Goal: Task Accomplishment & Management: Manage account settings

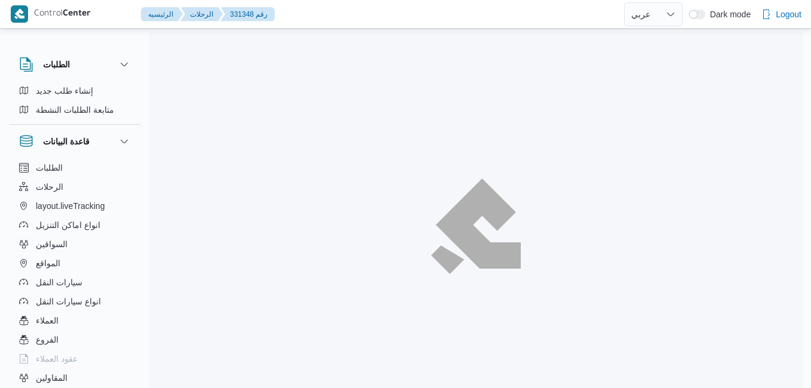
select select "ar"
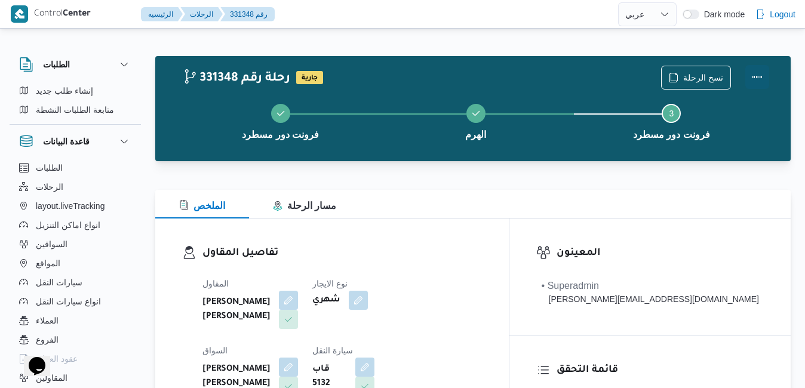
click at [752, 73] on button "Actions" at bounding box center [757, 77] width 24 height 24
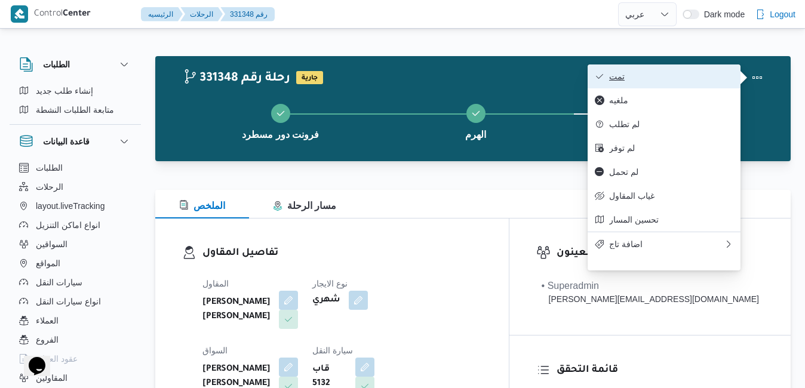
click at [688, 73] on span "تمت" at bounding box center [671, 77] width 124 height 10
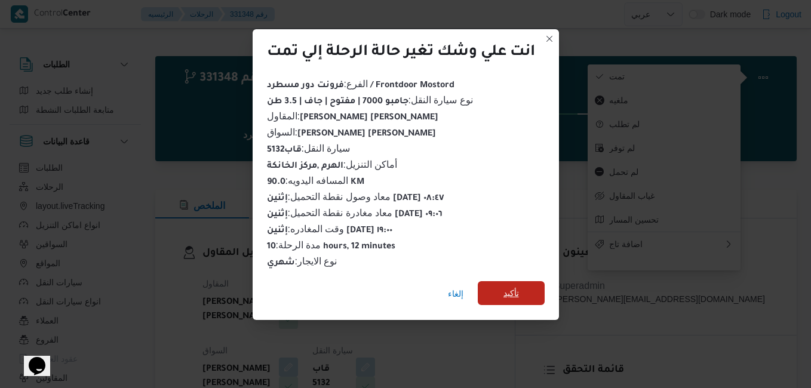
click at [520, 284] on span "تأكيد" at bounding box center [511, 293] width 67 height 24
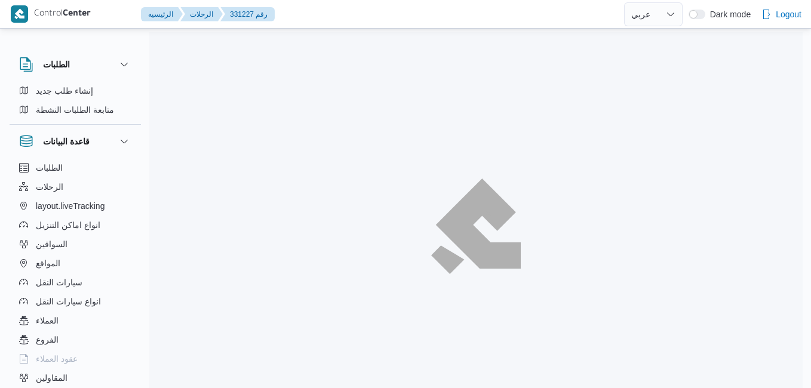
select select "ar"
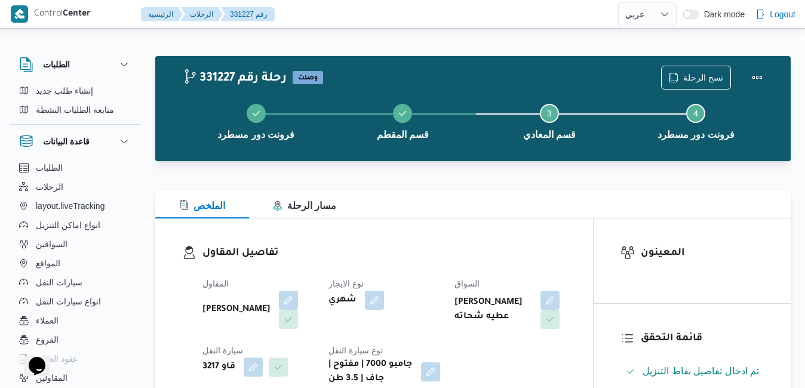
click at [419, 243] on div "تفاصيل المقاول المقاول عبدالمنعم مجدي السيد عواد نوع الايجار شهري السواق عماد ش…" at bounding box center [374, 315] width 438 height 195
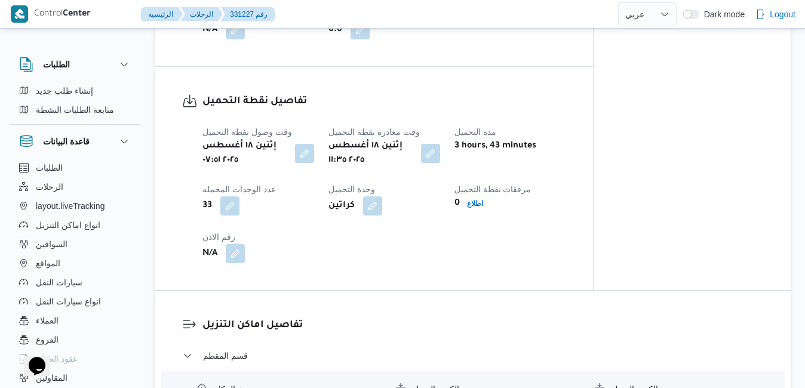
scroll to position [764, 0]
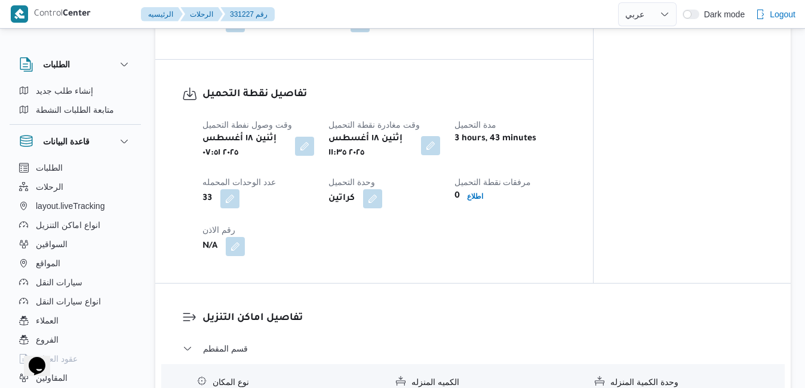
click at [432, 147] on button "button" at bounding box center [430, 145] width 19 height 19
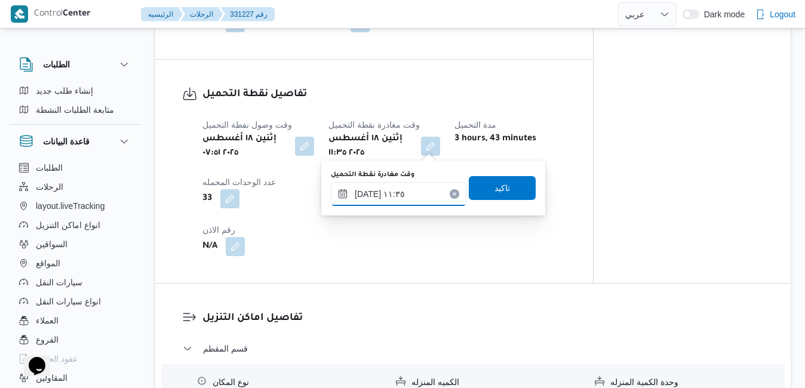
click at [404, 195] on input "١٨/٠٨/٢٠٢٥ ١١:٣٥" at bounding box center [398, 194] width 135 height 24
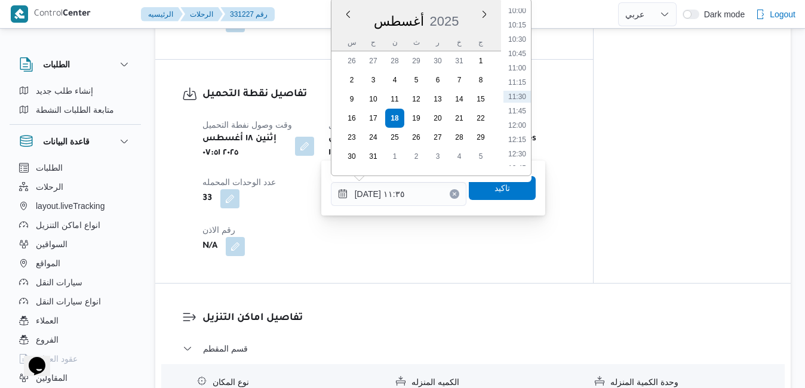
scroll to position [439, 0]
click at [515, 64] on li "08:30" at bounding box center [516, 63] width 27 height 12
type input "١٨/٠٨/٢٠٢٥ ٠٨:٣٠"
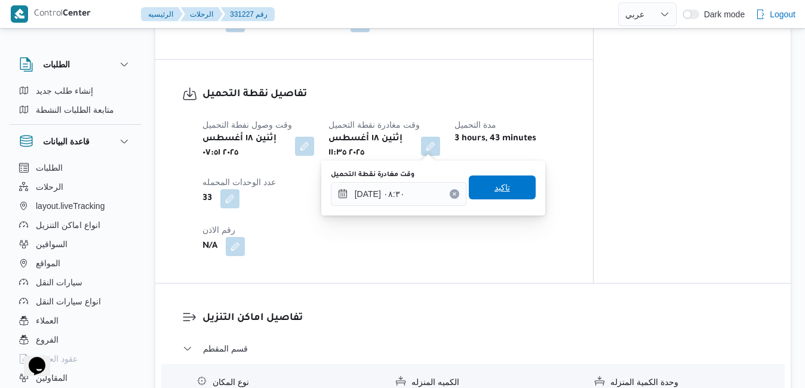
click at [494, 193] on span "تاكيد" at bounding box center [502, 187] width 16 height 14
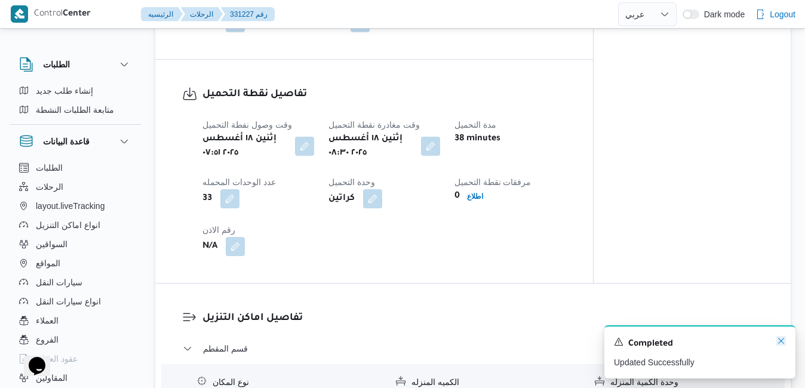
click at [780, 341] on icon "Dismiss toast" at bounding box center [781, 341] width 6 height 6
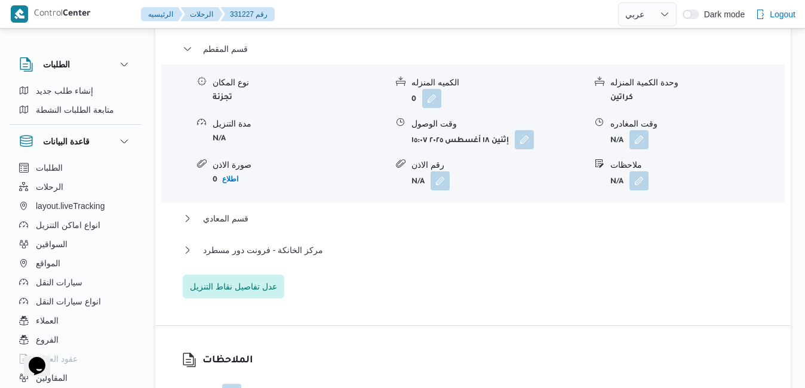
scroll to position [1146, 0]
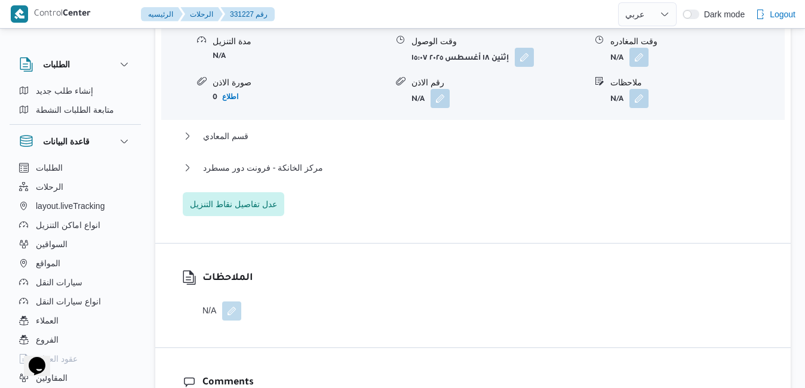
click at [481, 128] on div "قسم المقطم نوع المكان تجزئة الكميه المنزله 0 وحدة الكمية المنزله كراتين مدة الت…" at bounding box center [473, 87] width 581 height 257
click at [474, 135] on button "قسم المعادي" at bounding box center [473, 136] width 581 height 14
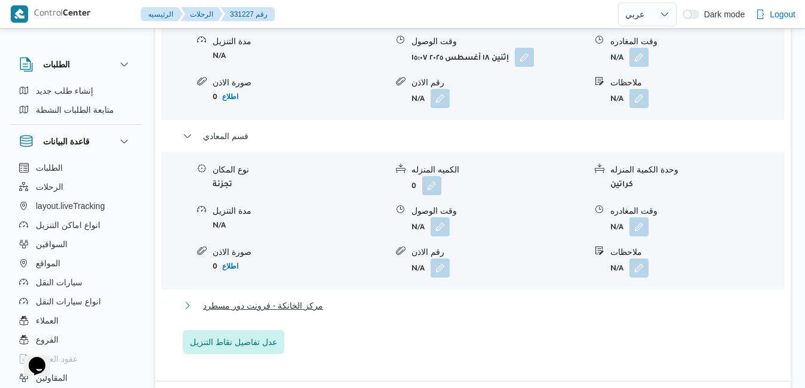
click at [401, 307] on button "مركز الخانكة - فرونت دور مسطرد" at bounding box center [473, 305] width 581 height 14
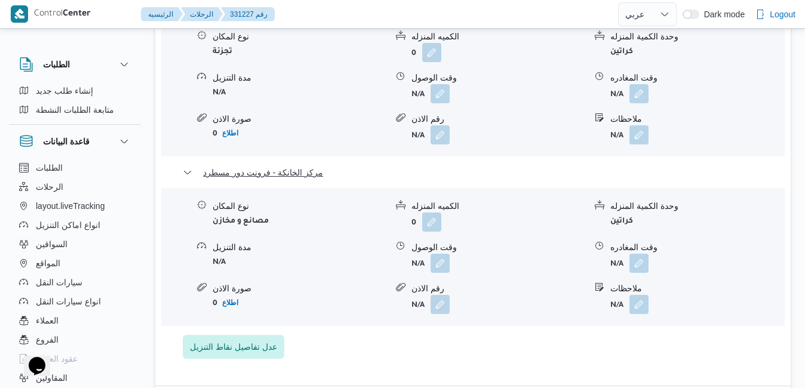
scroll to position [1289, 0]
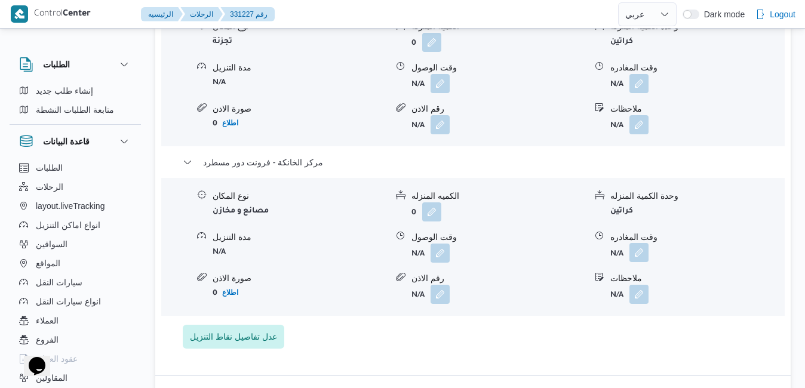
click at [637, 253] on button "button" at bounding box center [638, 252] width 19 height 19
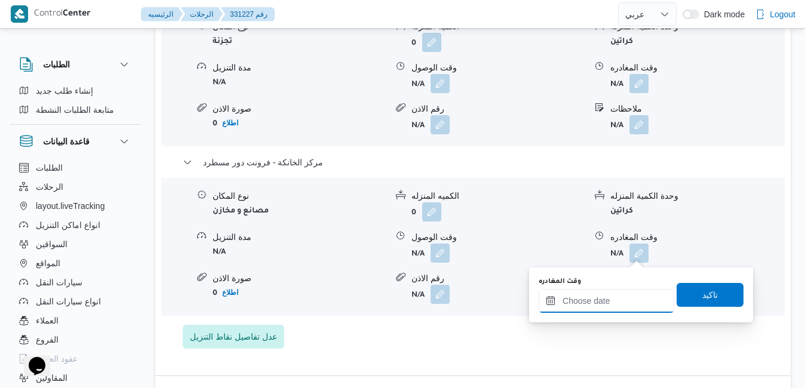
click at [581, 304] on input "وقت المغادره" at bounding box center [605, 301] width 135 height 24
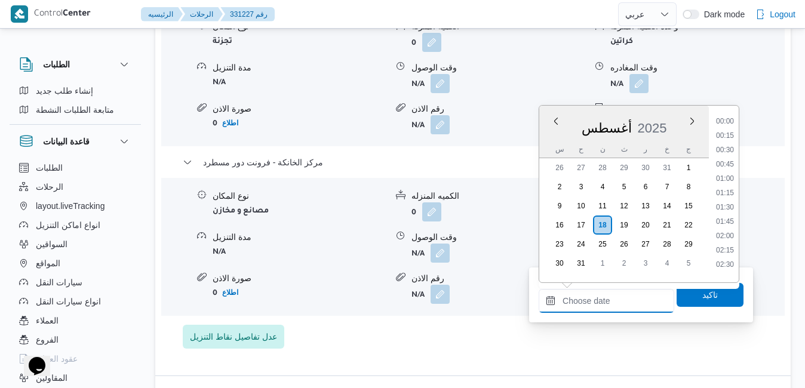
scroll to position [1092, 0]
click at [674, 117] on div "أغسطس 2025" at bounding box center [624, 125] width 170 height 30
click at [727, 121] on li "19:00" at bounding box center [724, 118] width 27 height 12
type input "١٨/٠٨/٢٠٢٥ ١٩:٠٠"
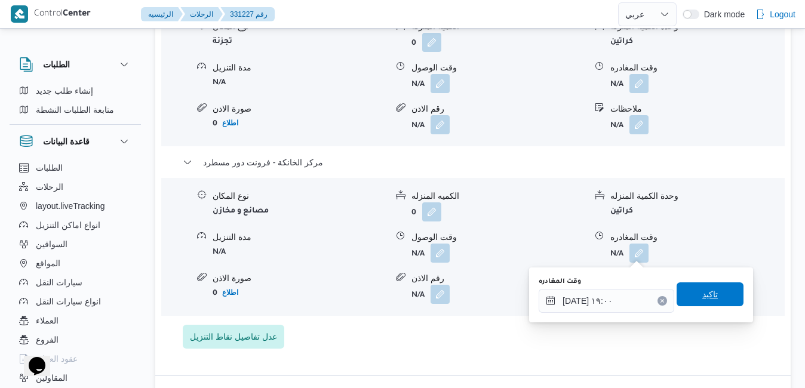
click at [691, 300] on span "تاكيد" at bounding box center [709, 294] width 67 height 24
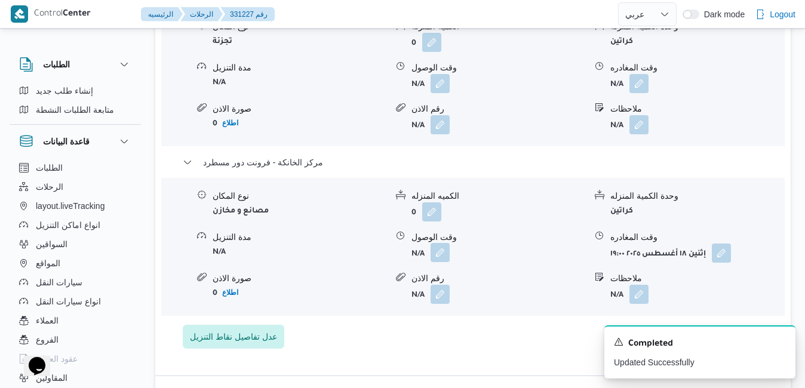
click at [446, 251] on button "button" at bounding box center [439, 252] width 19 height 19
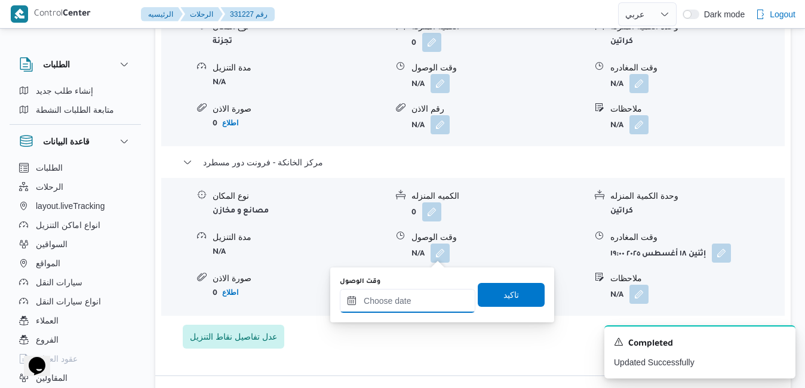
click at [412, 301] on input "وقت الوصول" at bounding box center [407, 301] width 135 height 24
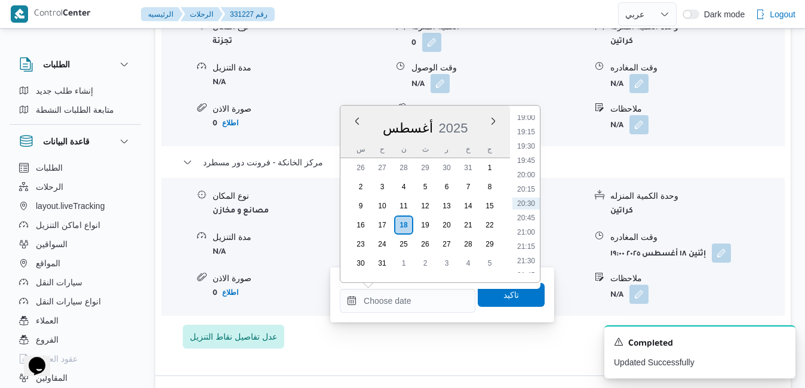
click at [475, 113] on div "أغسطس 2025" at bounding box center [425, 125] width 170 height 30
click at [522, 246] on li "18:45" at bounding box center [525, 241] width 27 height 12
type input "١٨/٠٨/٢٠٢٥ ١٨:٤٥"
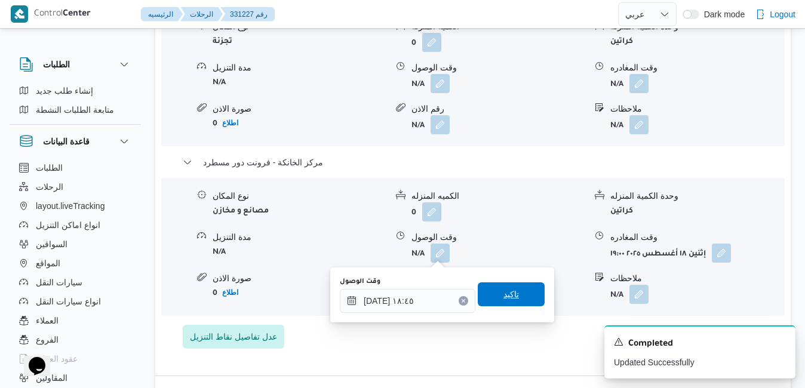
click at [503, 298] on span "تاكيد" at bounding box center [511, 294] width 16 height 14
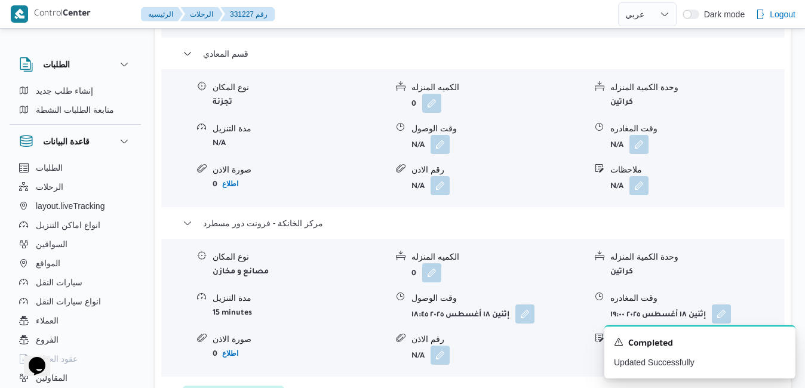
scroll to position [1218, 0]
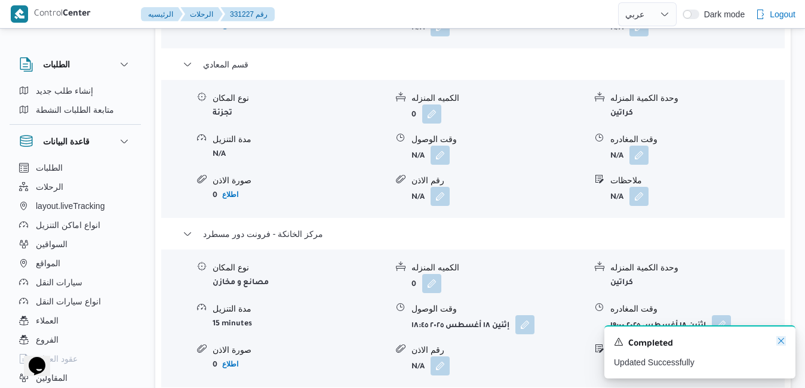
click at [780, 338] on icon "Dismiss toast" at bounding box center [781, 341] width 10 height 10
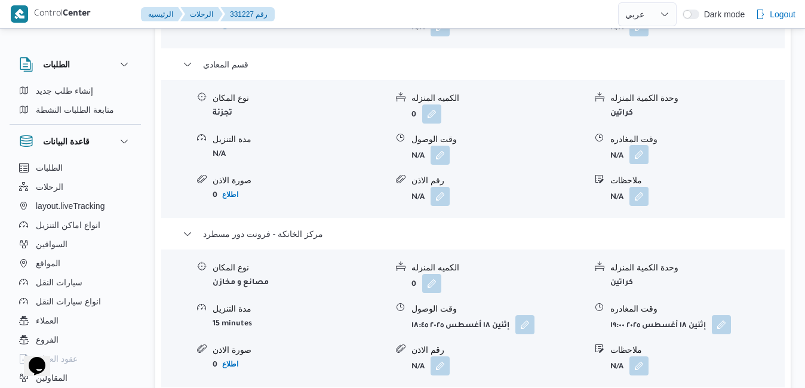
click at [639, 159] on button "button" at bounding box center [638, 154] width 19 height 19
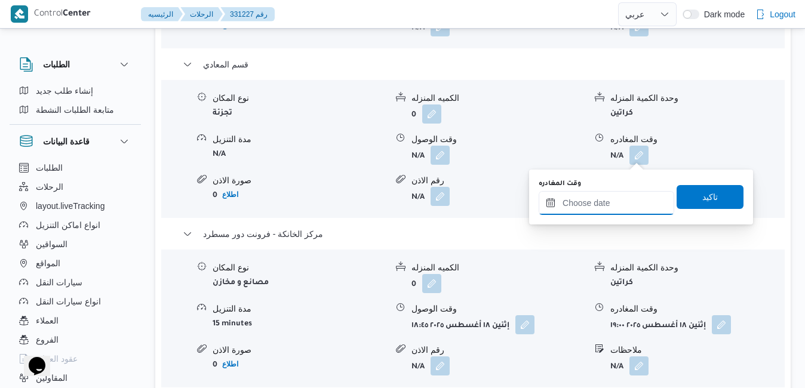
click at [606, 201] on input "وقت المغادره" at bounding box center [605, 203] width 135 height 24
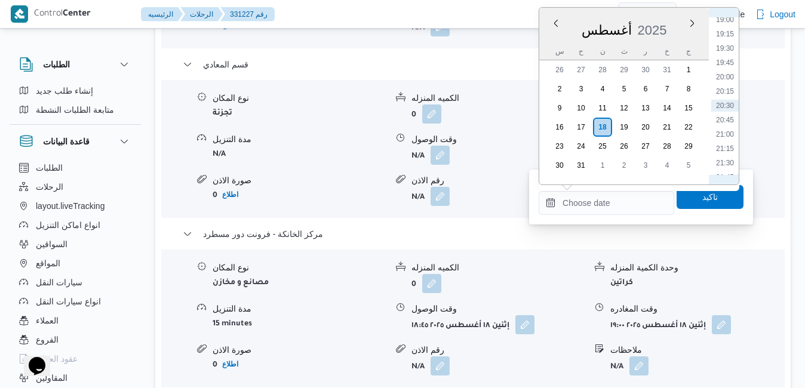
scroll to position [954, 0]
click at [717, 89] on li "17:45" at bounding box center [724, 86] width 27 height 12
type input "[DATE] ١٧:٤٥"
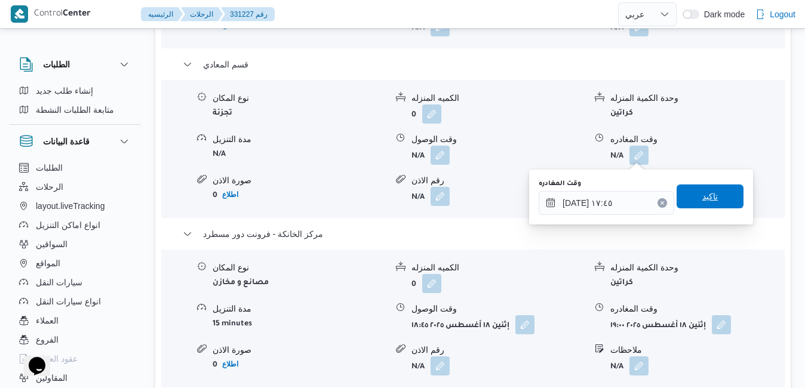
click at [702, 197] on span "تاكيد" at bounding box center [710, 196] width 16 height 14
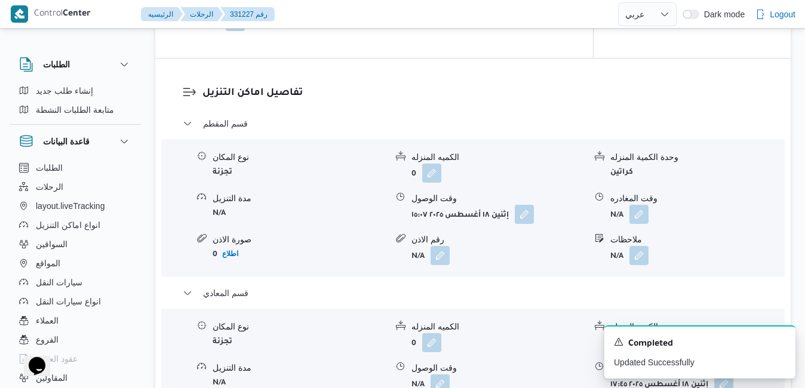
scroll to position [1027, 0]
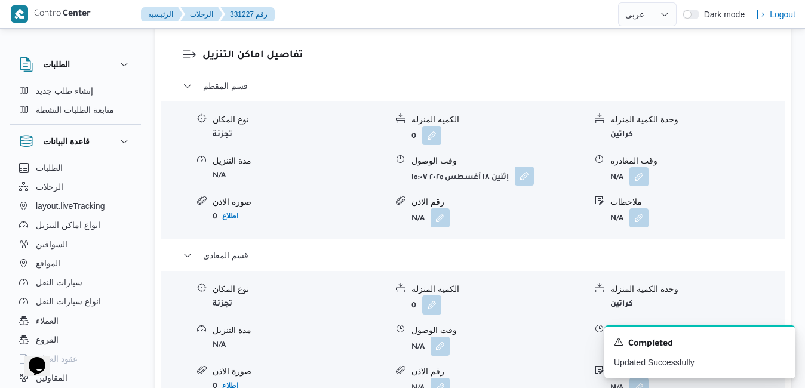
click at [525, 180] on button "button" at bounding box center [524, 176] width 19 height 19
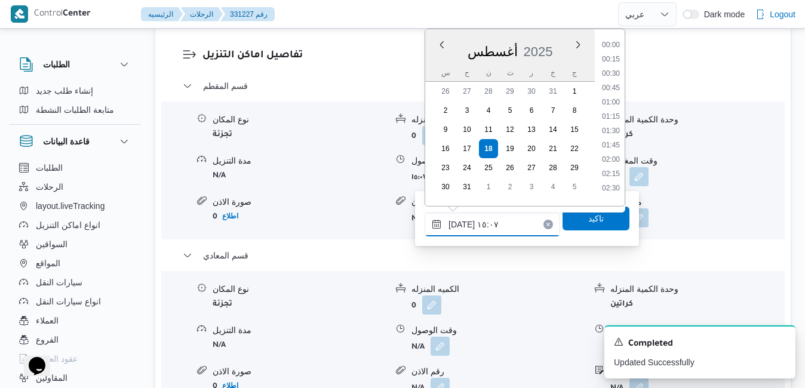
click at [500, 216] on input "١٨/٠٨/٢٠٢٥ ١٥:٠٧" at bounding box center [491, 224] width 135 height 24
click at [616, 84] on li "09:30" at bounding box center [610, 88] width 27 height 12
type input "[DATE] ٠٩:٣٠"
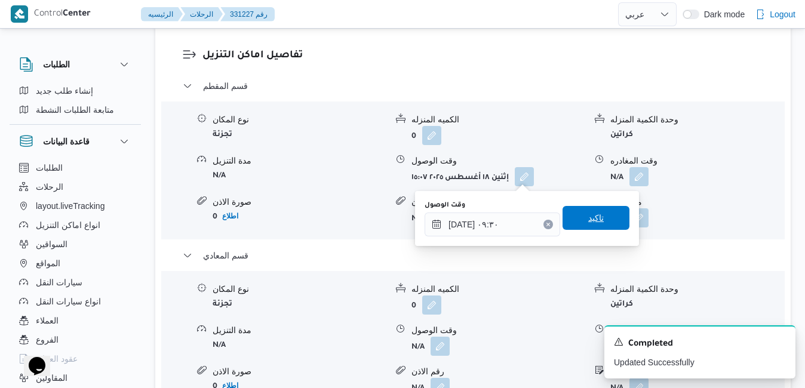
click at [581, 211] on span "تاكيد" at bounding box center [595, 218] width 67 height 24
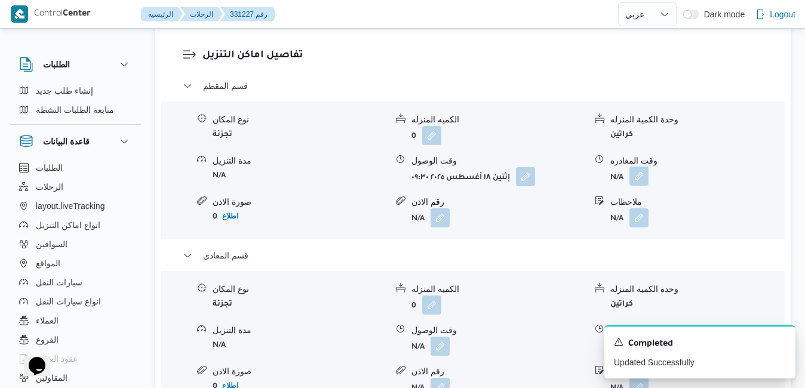
click at [648, 178] on button "button" at bounding box center [638, 176] width 19 height 19
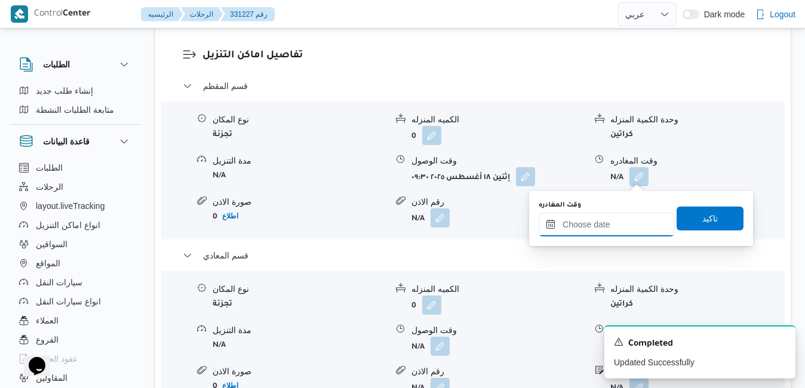
click at [599, 228] on input "وقت المغادره" at bounding box center [605, 224] width 135 height 24
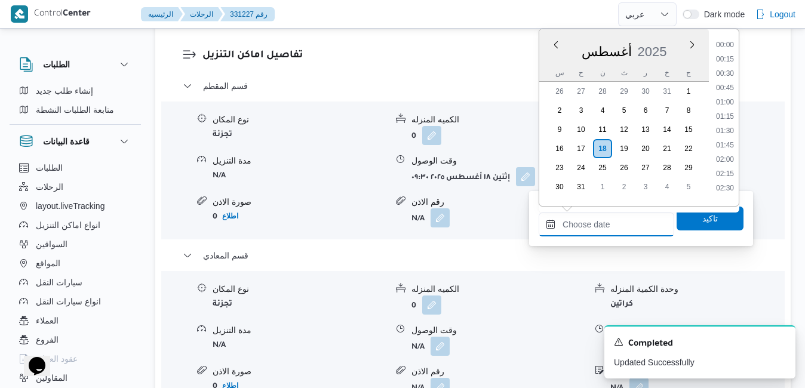
scroll to position [1092, 0]
click at [664, 49] on span "2025" at bounding box center [651, 51] width 29 height 15
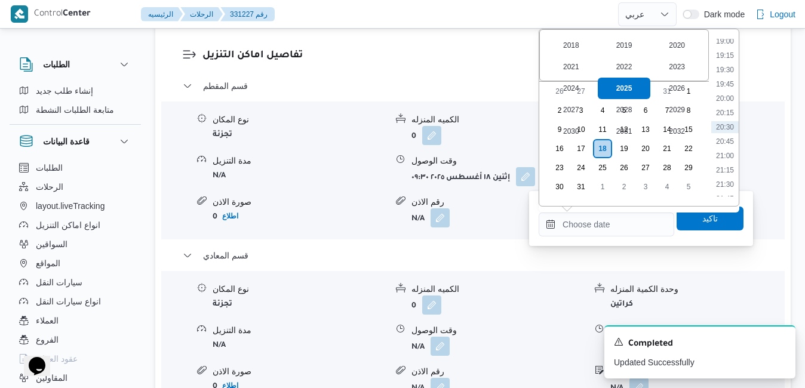
click at [632, 87] on div "✓ 2025" at bounding box center [624, 88] width 53 height 21
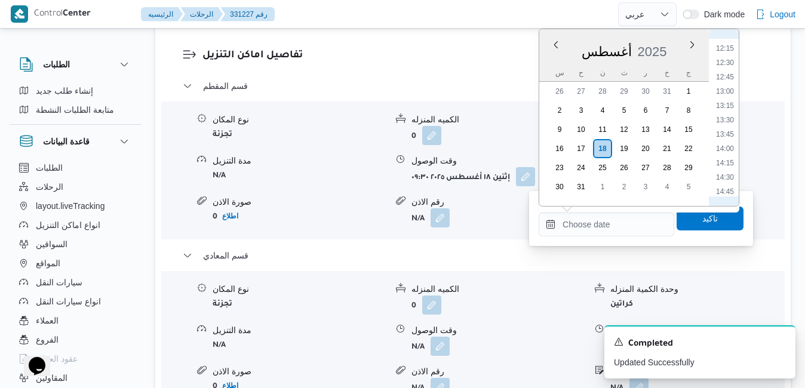
scroll to position [679, 0]
click at [724, 138] on li "13:30" at bounding box center [724, 140] width 27 height 12
type input "١٨/٠٨/٢٠٢٥ ١٣:٣٠"
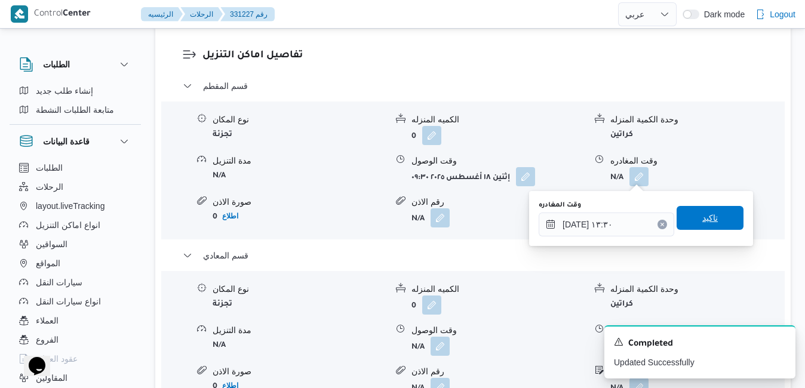
click at [702, 212] on span "تاكيد" at bounding box center [710, 218] width 16 height 14
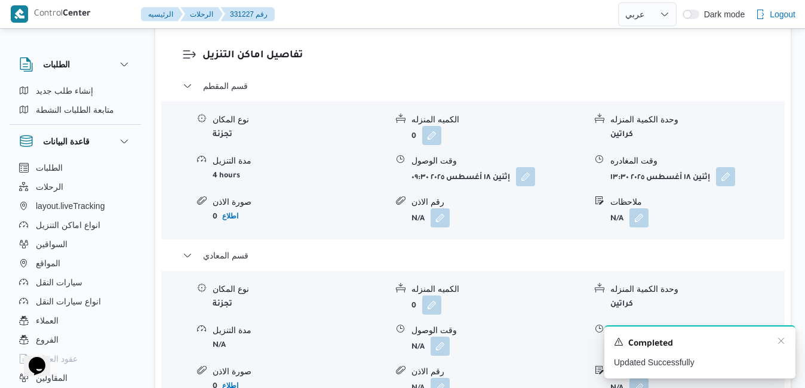
click at [786, 345] on div "A new notification appears Completed Updated Successfully" at bounding box center [699, 351] width 191 height 53
click at [782, 343] on icon "Dismiss toast" at bounding box center [781, 341] width 6 height 6
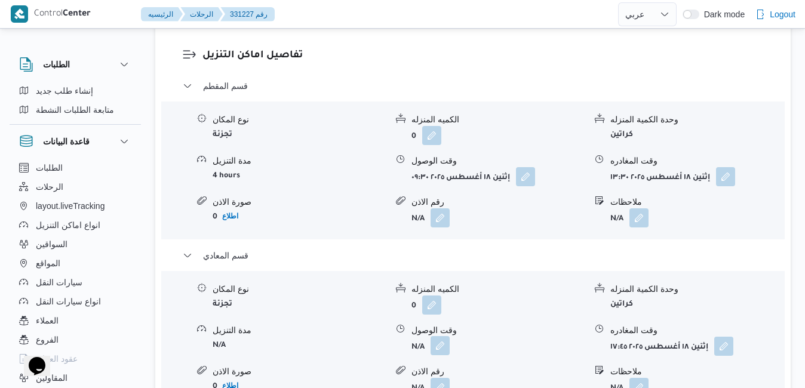
click at [439, 347] on button "button" at bounding box center [439, 345] width 19 height 19
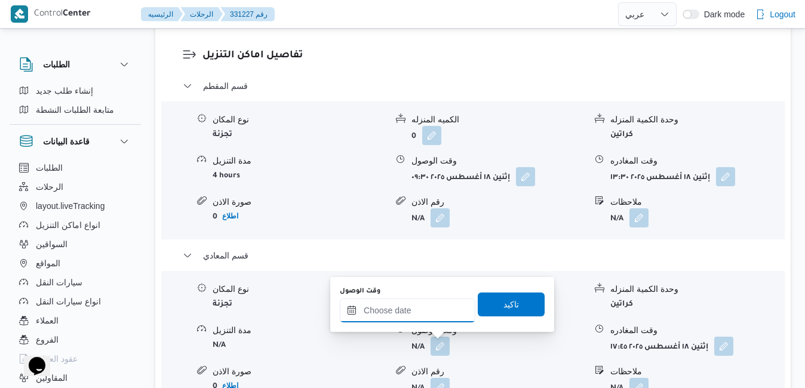
click at [429, 315] on input "وقت الوصول" at bounding box center [407, 310] width 135 height 24
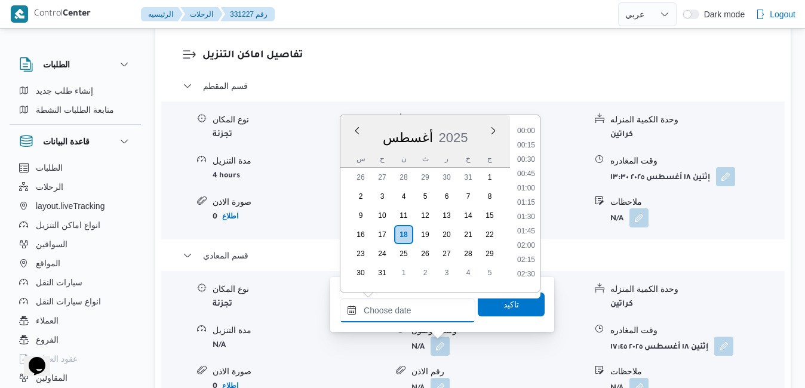
scroll to position [1092, 0]
click at [482, 126] on div "أغسطس 2025" at bounding box center [425, 135] width 170 height 30
click at [533, 193] on li "13:00" at bounding box center [525, 197] width 27 height 12
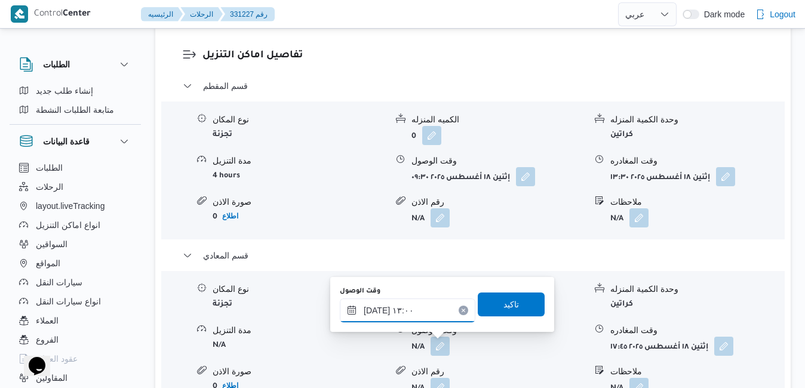
click at [376, 307] on input "١٨/٠٨/٢٠٢٥ ١٣:٠٠" at bounding box center [407, 310] width 135 height 24
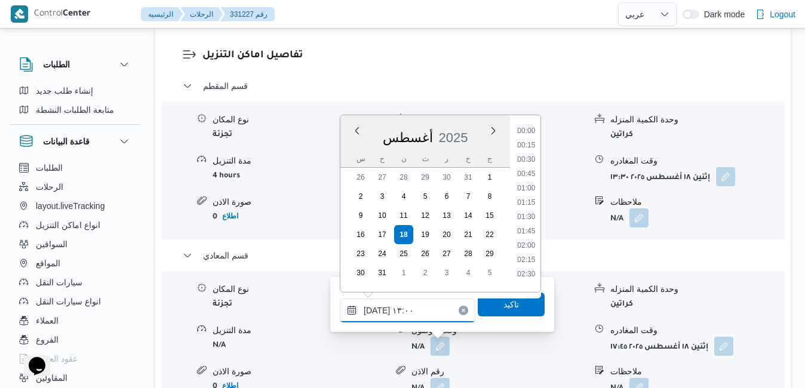
scroll to position [663, 0]
type input "١٨/٠٨/٢٠٢٥ ١٣:٥٠"
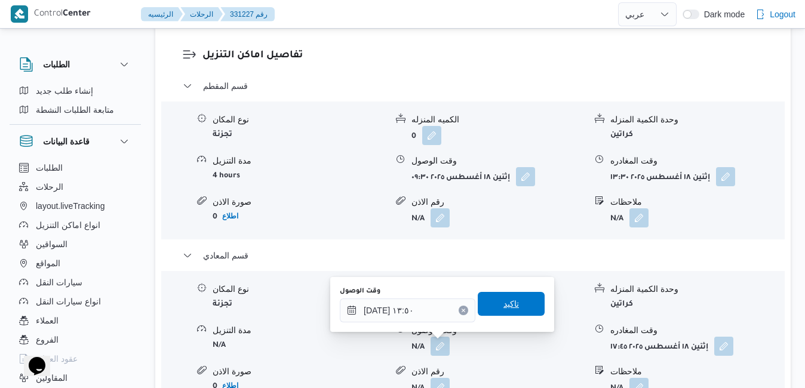
click at [486, 309] on span "تاكيد" at bounding box center [511, 304] width 67 height 24
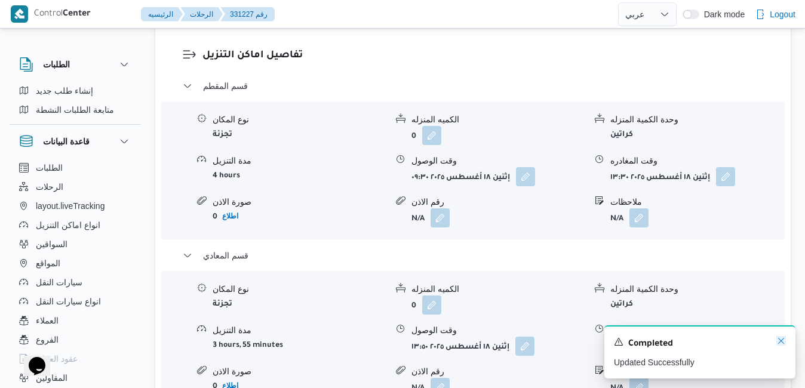
click at [780, 341] on icon "Dismiss toast" at bounding box center [781, 341] width 6 height 6
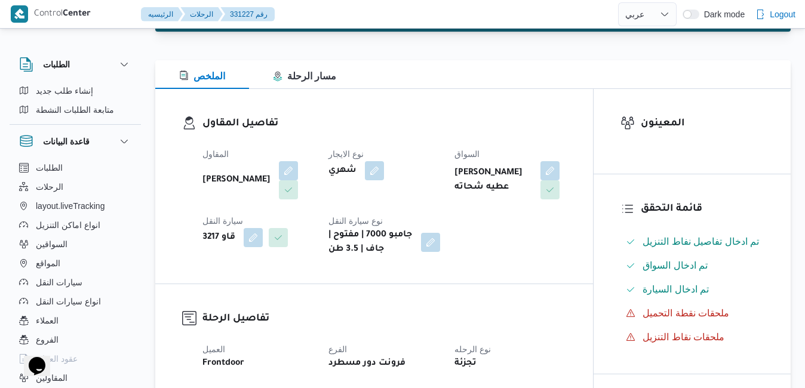
scroll to position [0, 0]
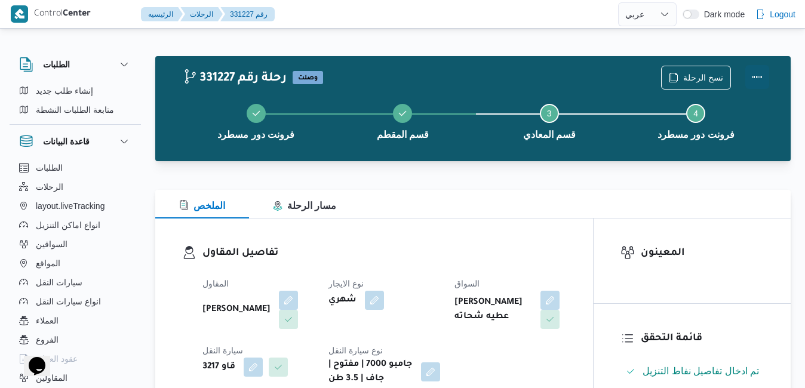
click at [762, 78] on button "Actions" at bounding box center [757, 77] width 24 height 24
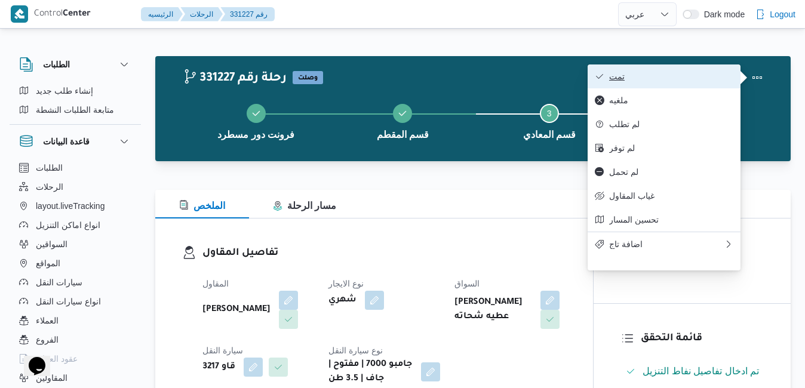
click at [705, 84] on button "تمت" at bounding box center [663, 76] width 153 height 24
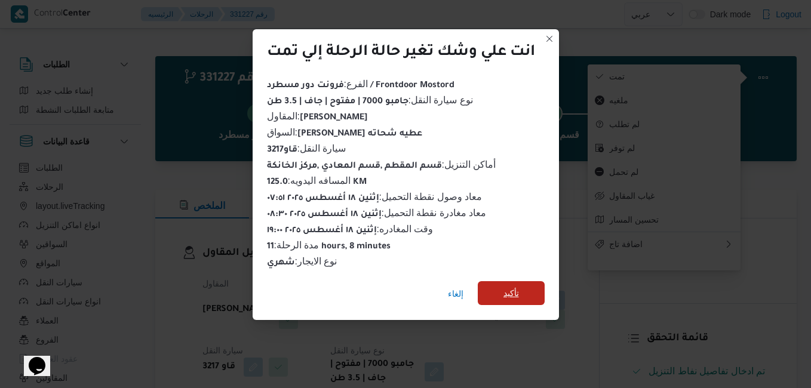
click at [514, 286] on span "تأكيد" at bounding box center [511, 293] width 16 height 14
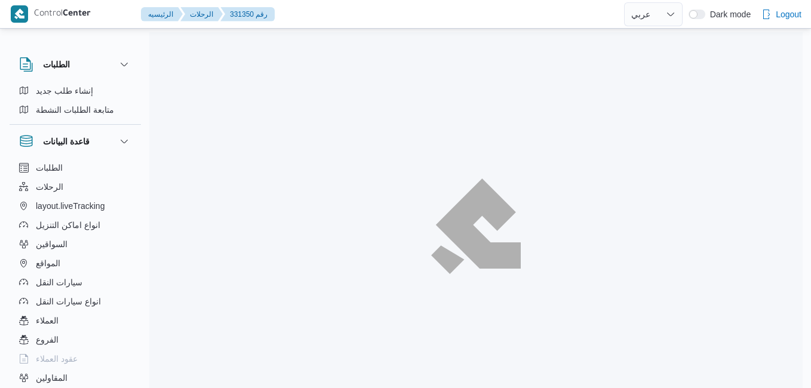
select select "ar"
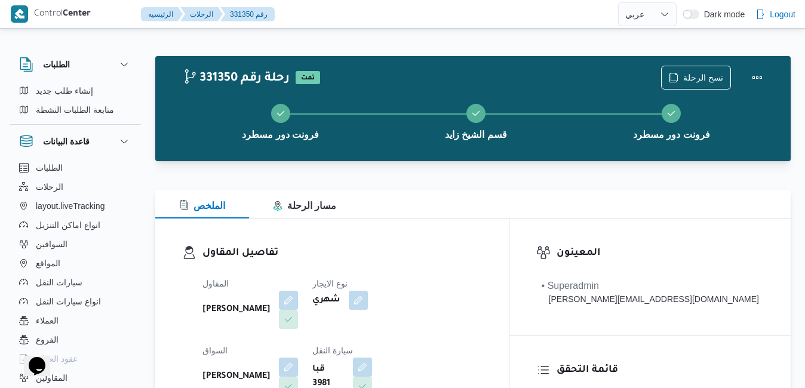
click at [426, 200] on div "الملخص مسار الرحلة" at bounding box center [472, 204] width 635 height 29
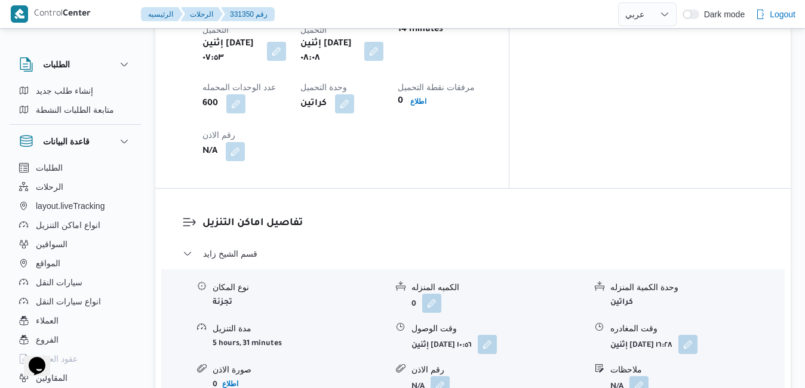
scroll to position [1027, 0]
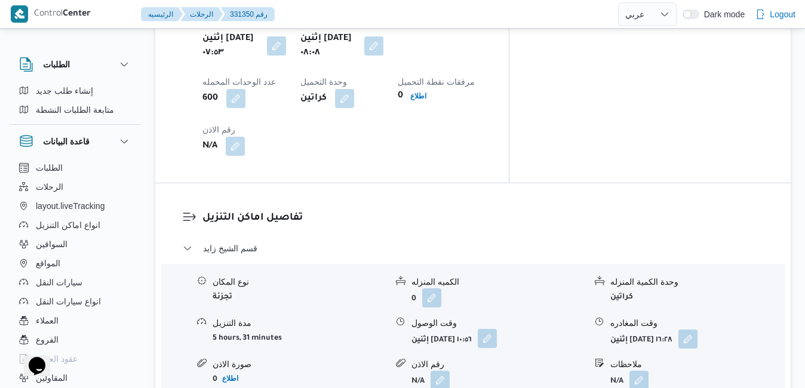
click at [497, 329] on button "button" at bounding box center [487, 338] width 19 height 19
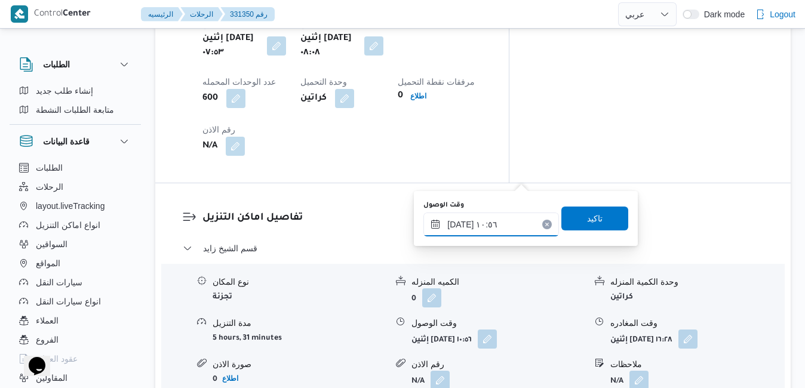
click at [496, 227] on input "١٨/٠٨/٢٠٢٥ ١٠:٥٦" at bounding box center [490, 224] width 135 height 24
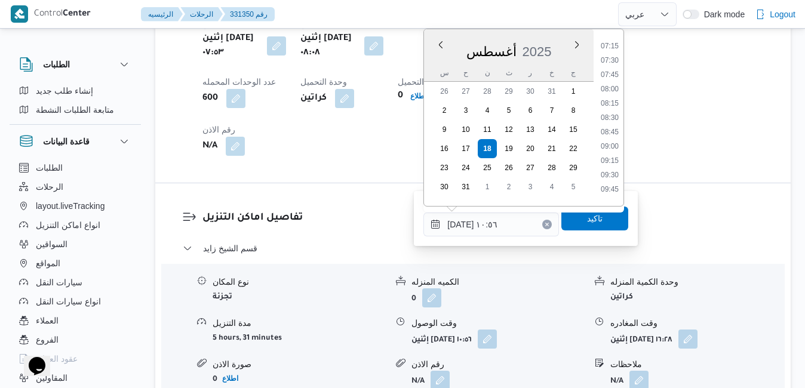
scroll to position [396, 0]
click at [606, 165] on li "09:00" at bounding box center [609, 165] width 27 height 12
type input "١٨/٠٨/٢٠٢٥ ٠٩:٠٠"
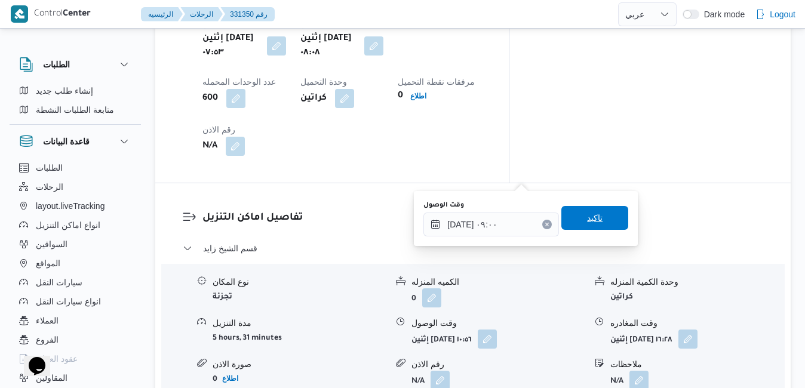
click at [591, 215] on span "تاكيد" at bounding box center [595, 218] width 16 height 14
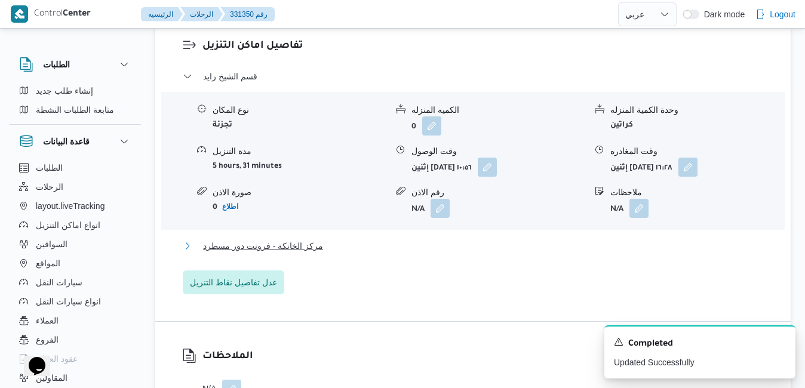
click at [532, 253] on button "مركز الخانكة - فرونت دور مسطرد" at bounding box center [473, 246] width 581 height 14
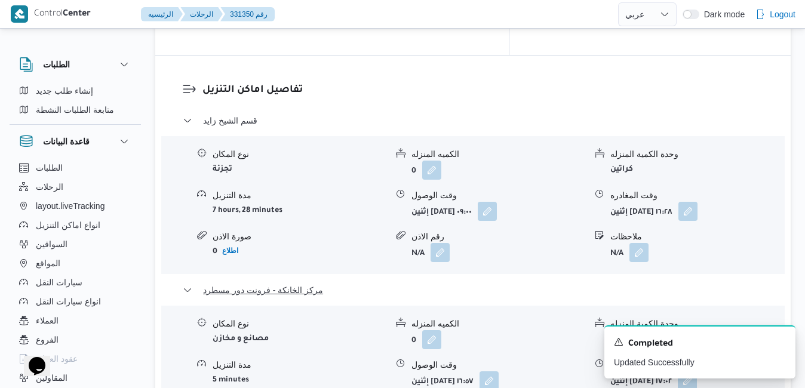
scroll to position [1218, 0]
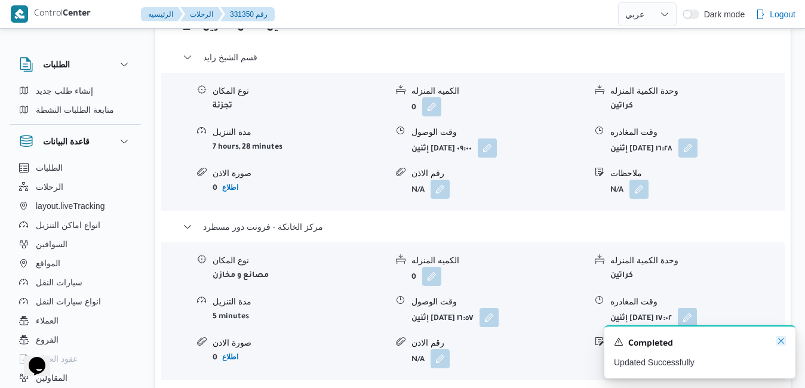
click at [779, 342] on icon "Dismiss toast" at bounding box center [781, 341] width 10 height 10
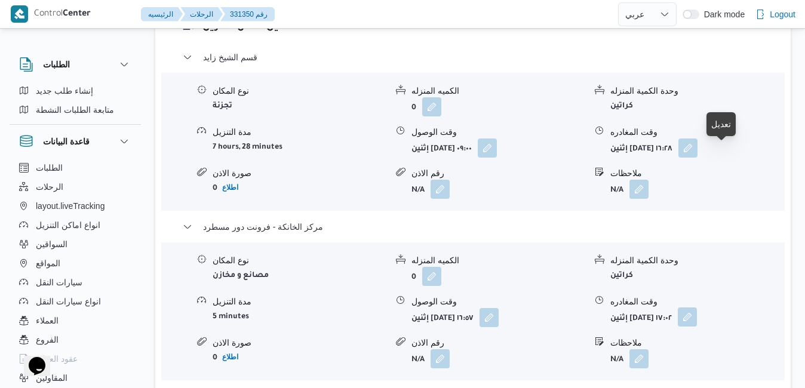
click at [697, 307] on button "button" at bounding box center [686, 316] width 19 height 19
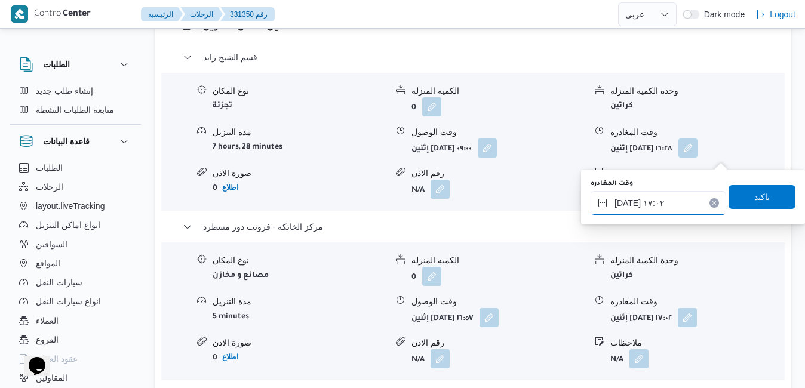
click at [679, 196] on input "١٨/٠٨/٢٠٢٥ ١٧:٠٢" at bounding box center [657, 203] width 135 height 24
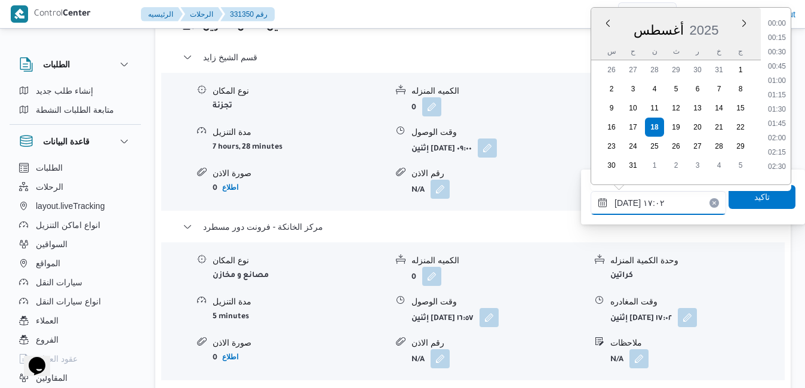
scroll to position [892, 0]
click at [779, 163] on li "18:00" at bounding box center [776, 163] width 27 height 12
type input "١٨/٠٨/٢٠٢٥ ١٨:٠٠"
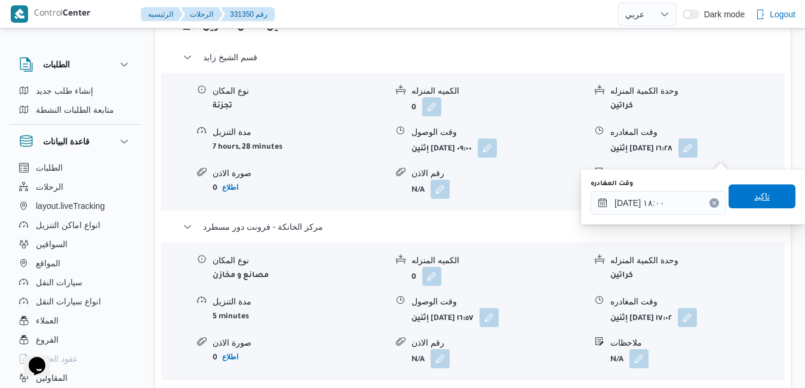
click at [754, 195] on span "تاكيد" at bounding box center [762, 196] width 16 height 14
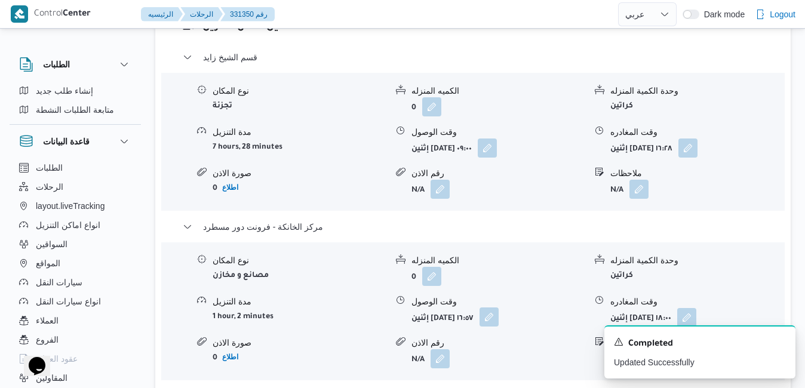
click at [498, 307] on button "button" at bounding box center [488, 316] width 19 height 19
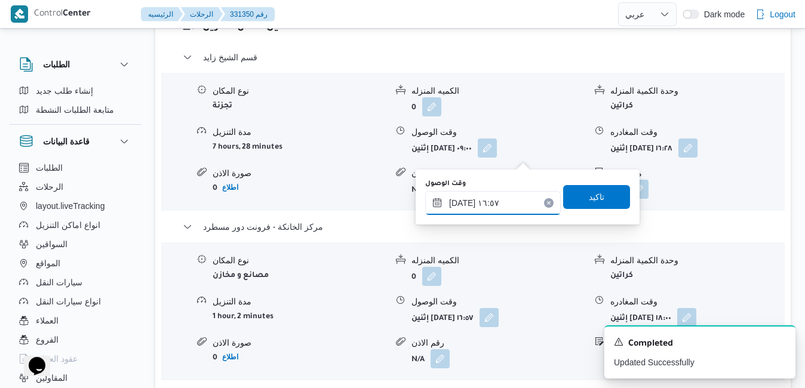
click at [495, 209] on input "١٨/٠٨/٢٠٢٥ ١٦:٥٧" at bounding box center [492, 203] width 135 height 24
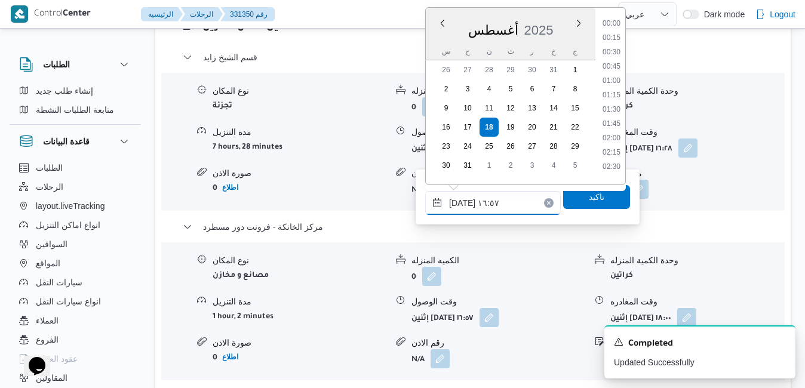
scroll to position [877, 0]
click at [610, 161] on li "17:45" at bounding box center [611, 163] width 27 height 12
type input "١٨/٠٨/٢٠٢٥ ١٧:٤٥"
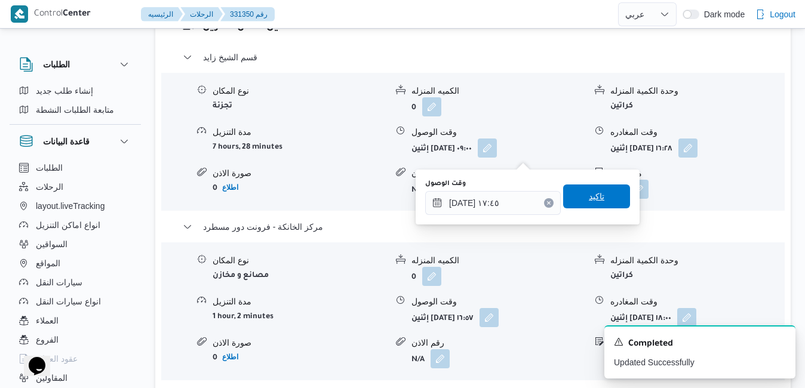
click at [589, 195] on span "تاكيد" at bounding box center [597, 196] width 16 height 14
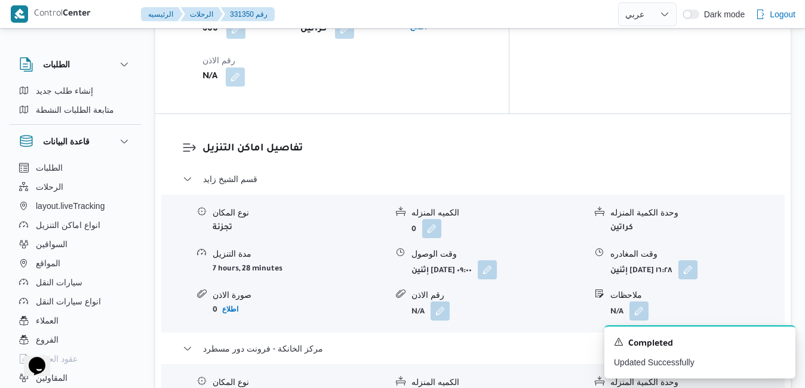
scroll to position [1098, 0]
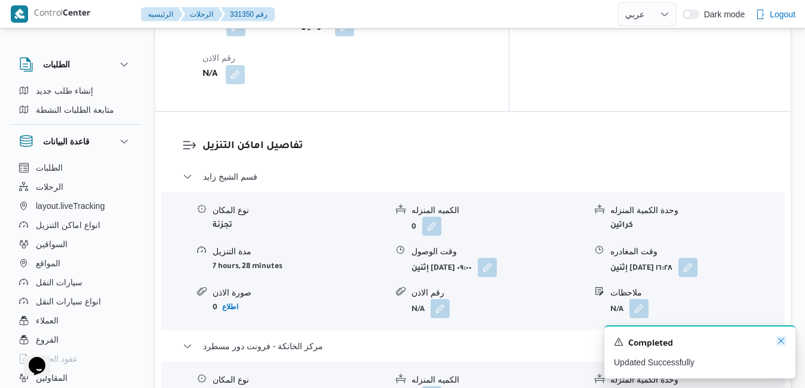
click at [778, 343] on icon "Dismiss toast" at bounding box center [781, 341] width 10 height 10
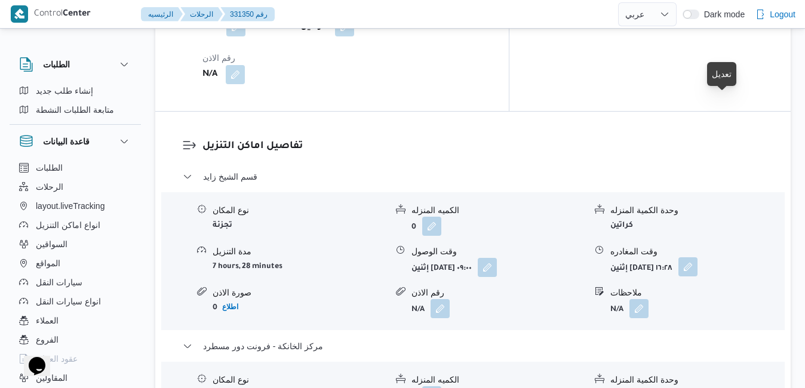
click at [697, 257] on button "button" at bounding box center [687, 266] width 19 height 19
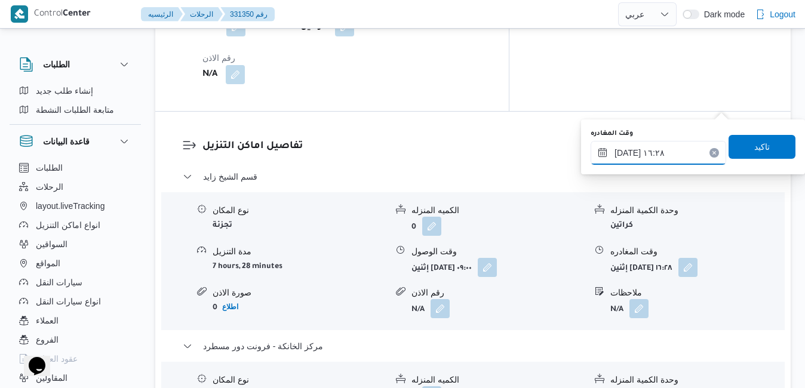
click at [674, 154] on input "١٨/٠٨/٢٠٢٥ ١٦:٢٨" at bounding box center [657, 153] width 135 height 24
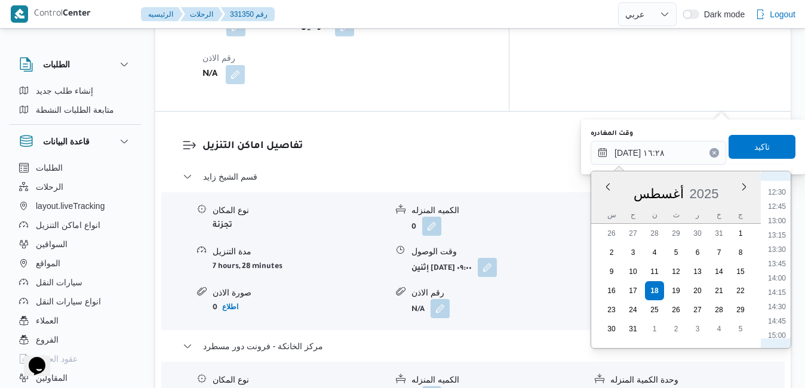
scroll to position [849, 0]
click at [788, 299] on li "16:45" at bounding box center [776, 298] width 27 height 12
type input "١٨/٠٨/٢٠٢٥ ١٦:٤٥"
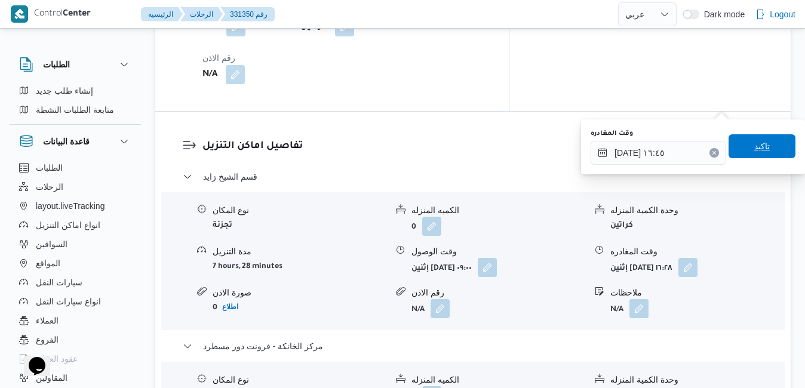
click at [755, 144] on span "تاكيد" at bounding box center [762, 146] width 16 height 14
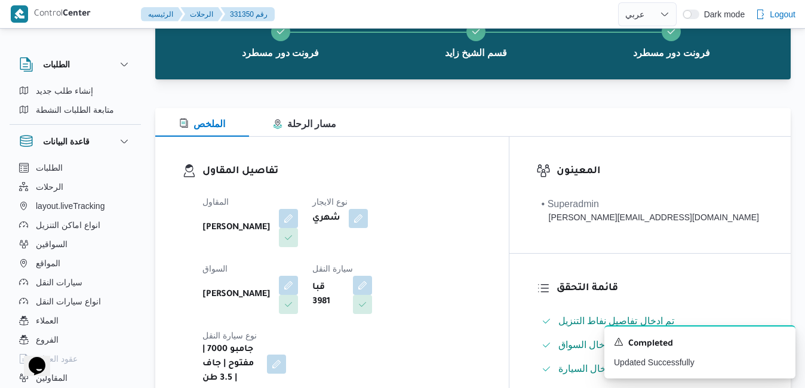
scroll to position [0, 0]
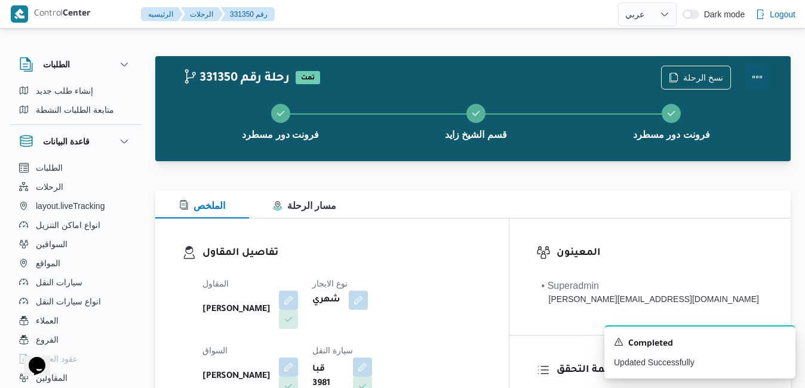
click at [755, 82] on button "Actions" at bounding box center [757, 77] width 24 height 24
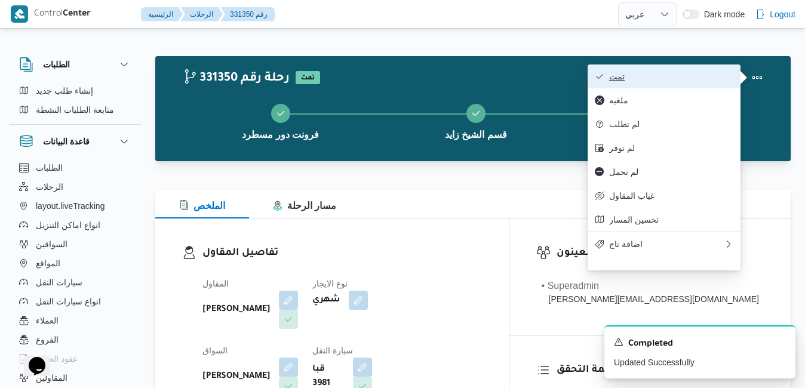
click at [680, 85] on button "تمت" at bounding box center [663, 76] width 153 height 24
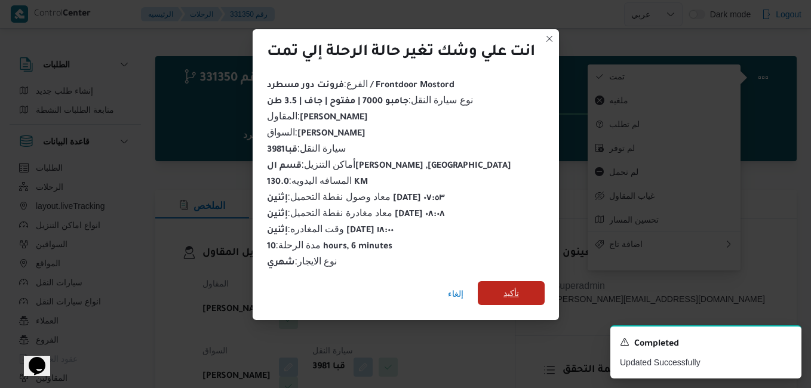
click at [507, 287] on span "تأكيد" at bounding box center [511, 293] width 16 height 14
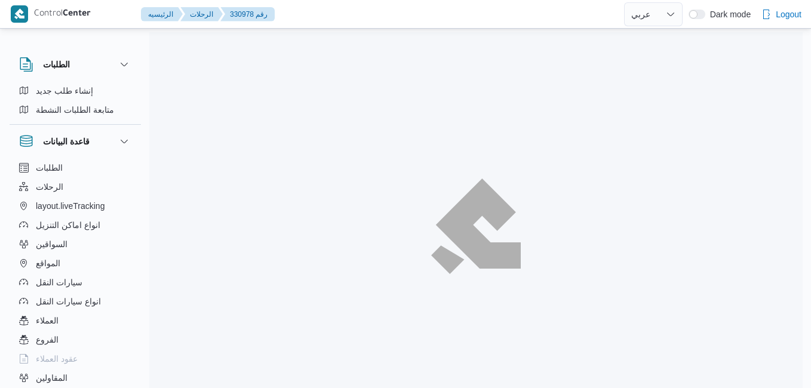
select select "ar"
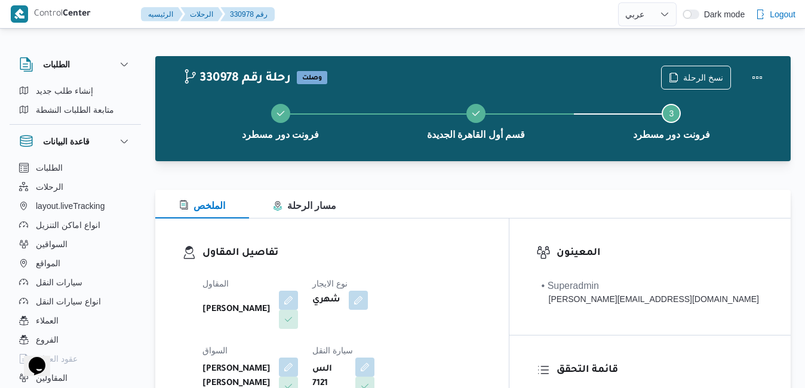
click at [438, 237] on div "تفاصيل المقاول المقاول محمد ناصر كامل عباس نوع الايجار شهري السواق محمد سعيد عل…" at bounding box center [331, 356] width 353 height 276
click at [755, 78] on button "Actions" at bounding box center [757, 77] width 24 height 24
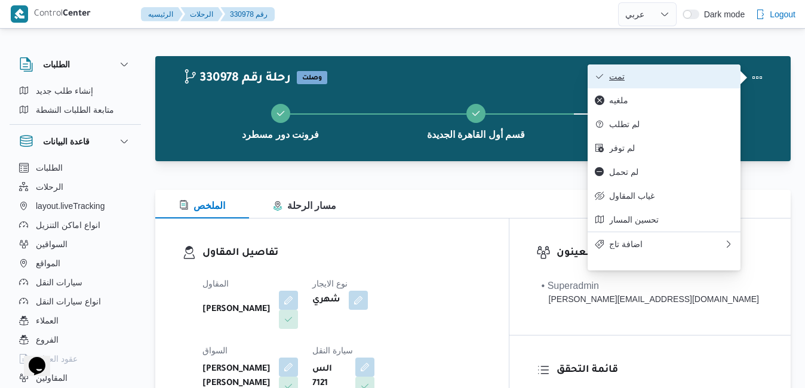
click at [661, 73] on span "تمت" at bounding box center [671, 77] width 124 height 10
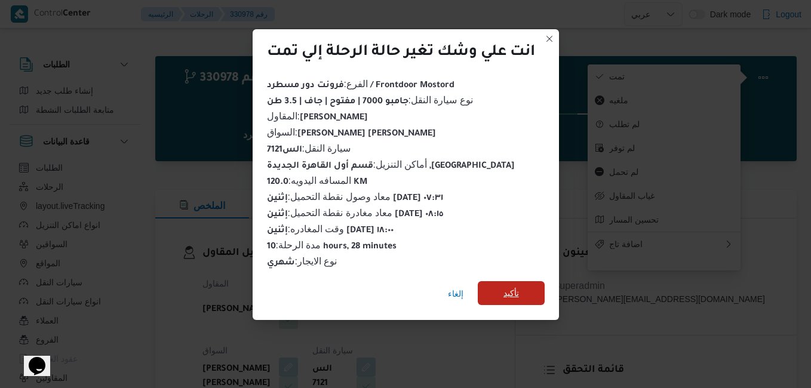
click at [516, 281] on span "تأكيد" at bounding box center [511, 293] width 67 height 24
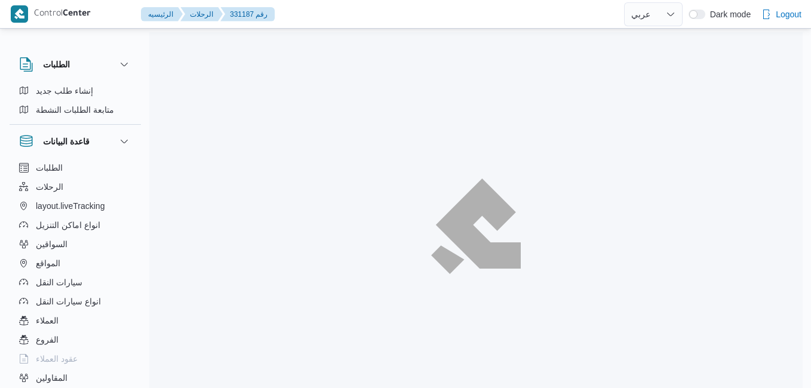
select select "ar"
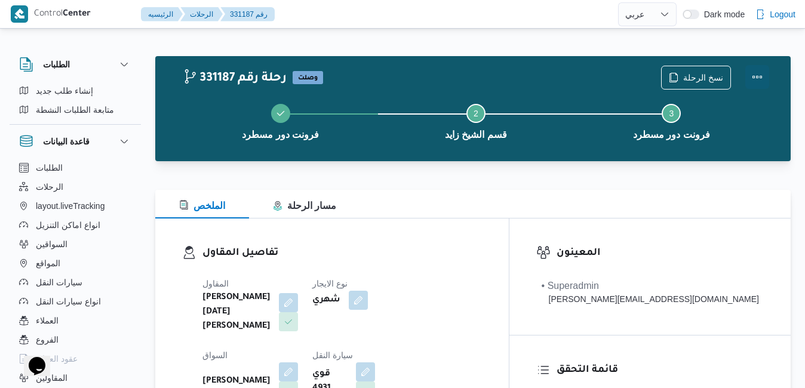
click at [760, 72] on button "Actions" at bounding box center [757, 77] width 24 height 24
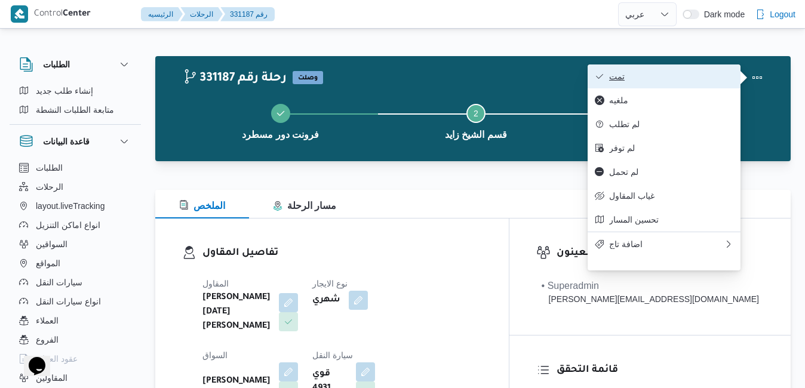
click at [694, 79] on span "تمت" at bounding box center [671, 77] width 124 height 10
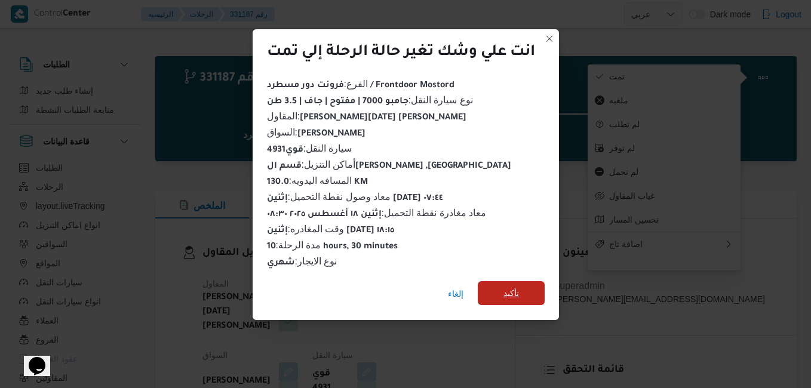
click at [517, 287] on span "تأكيد" at bounding box center [511, 293] width 16 height 14
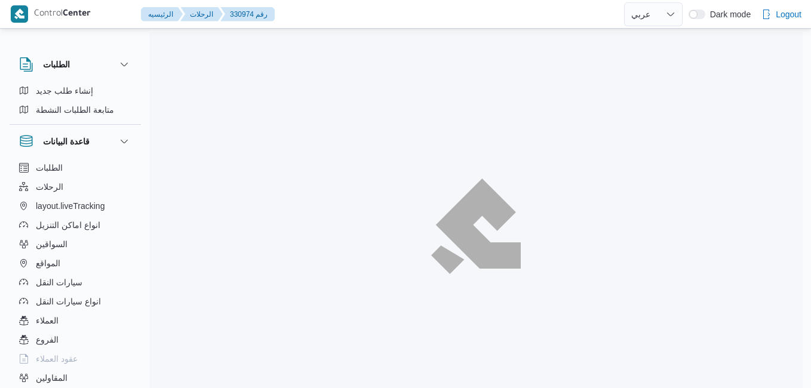
select select "ar"
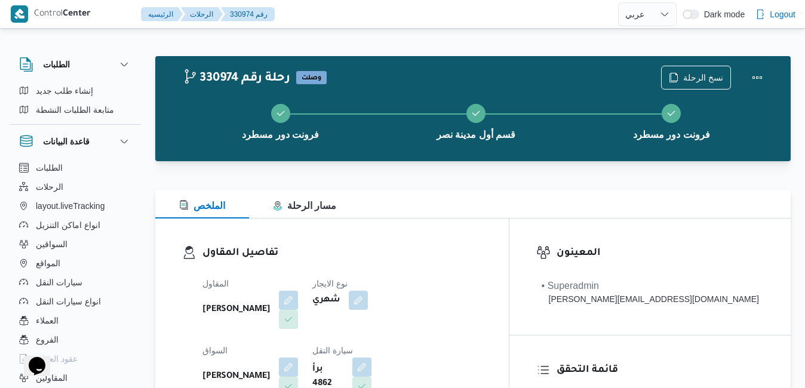
click at [442, 232] on div "تفاصيل المقاول المقاول [PERSON_NAME] نوع الايجار شهري السواق [PERSON_NAME] سيار…" at bounding box center [331, 356] width 353 height 276
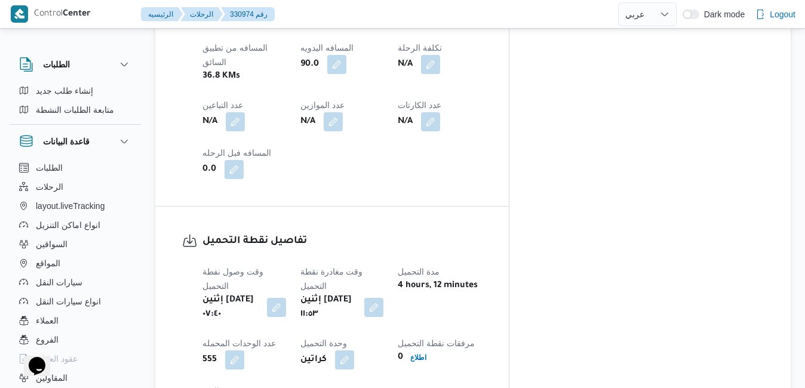
scroll to position [788, 0]
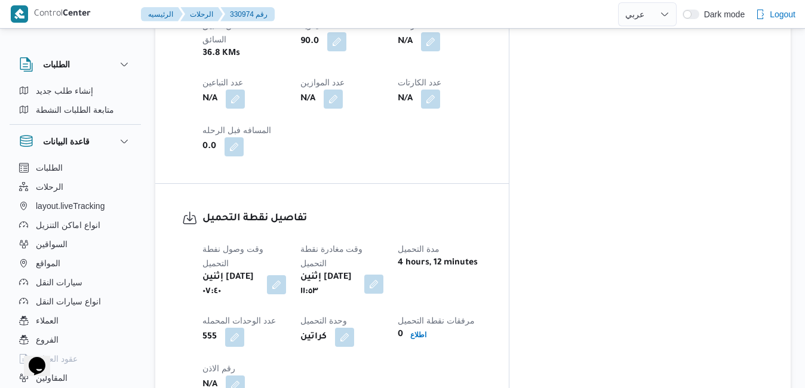
click at [383, 275] on button "button" at bounding box center [373, 284] width 19 height 19
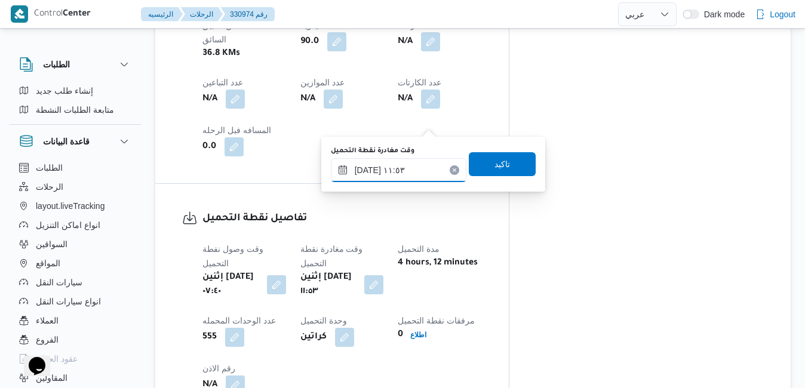
click at [412, 173] on input "١٨/٠٨/٢٠٢٥ ١١:٥٣" at bounding box center [398, 170] width 135 height 24
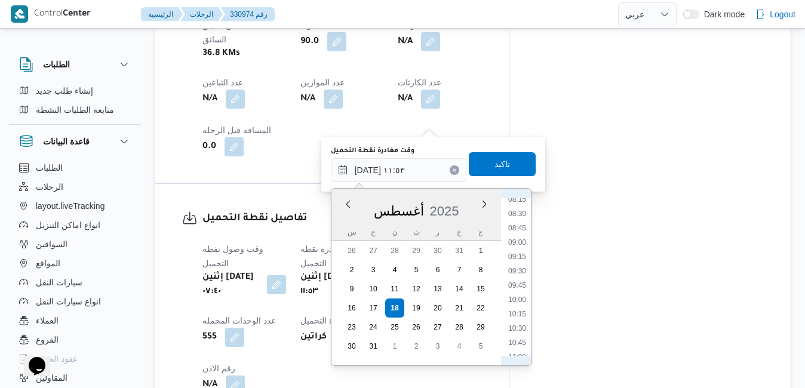
scroll to position [453, 0]
click at [518, 235] on li "08:30" at bounding box center [516, 238] width 27 height 12
type input "[DATE] ٠٨:٣٠"
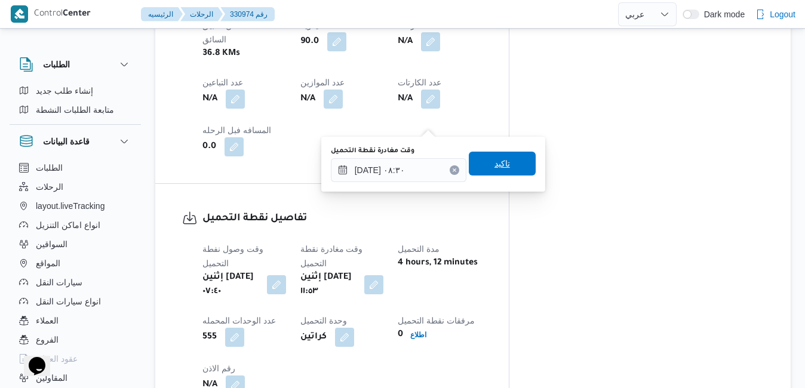
click at [497, 161] on span "تاكيد" at bounding box center [502, 163] width 16 height 14
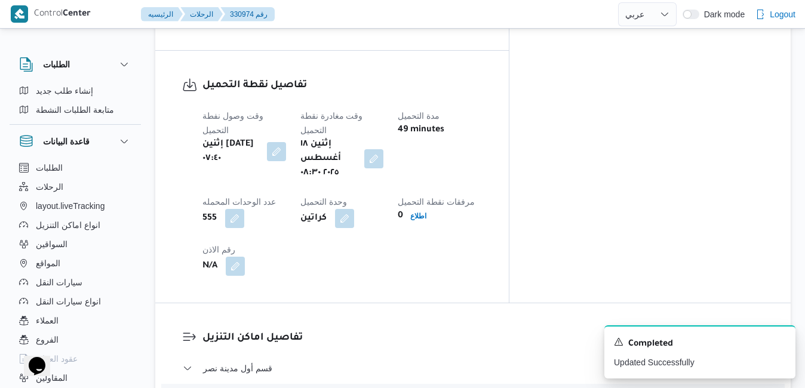
scroll to position [979, 0]
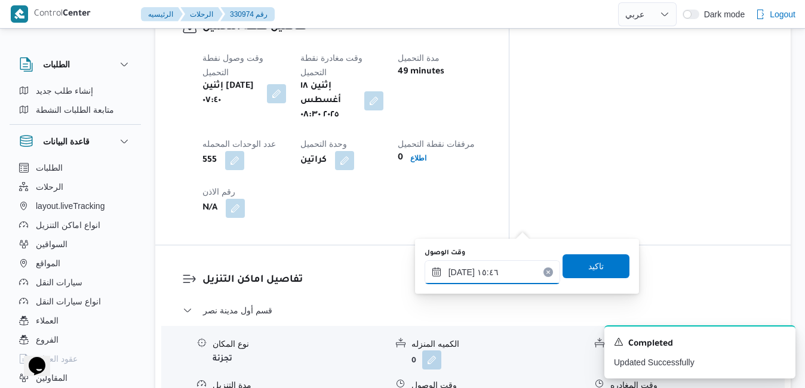
click at [483, 273] on input "١٨/٠٨/٢٠٢٥ ١٥:٤٦" at bounding box center [491, 272] width 135 height 24
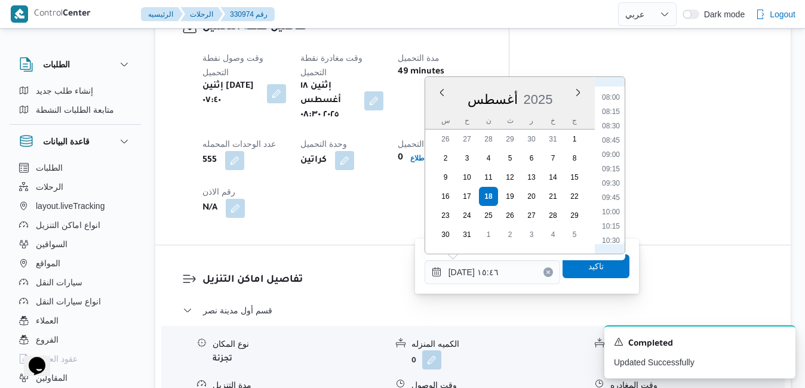
scroll to position [406, 0]
click at [610, 209] on ul "00:00 00:15 00:30 00:45 01:00 01:15 01:30 01:45 02:00 02:15 02:30 02:45 03:00 0…" at bounding box center [610, 166] width 27 height 158
click at [611, 204] on li "09:00" at bounding box center [610, 202] width 27 height 12
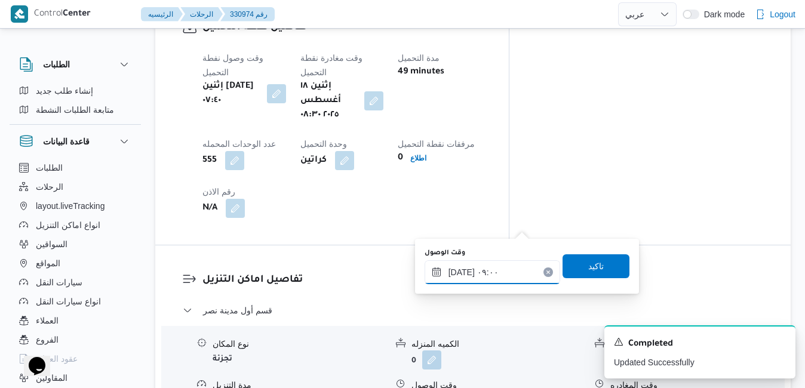
click at [462, 273] on input "١٨/٠٨/٢٠٢٥ ٠٩:٠٠" at bounding box center [491, 272] width 135 height 24
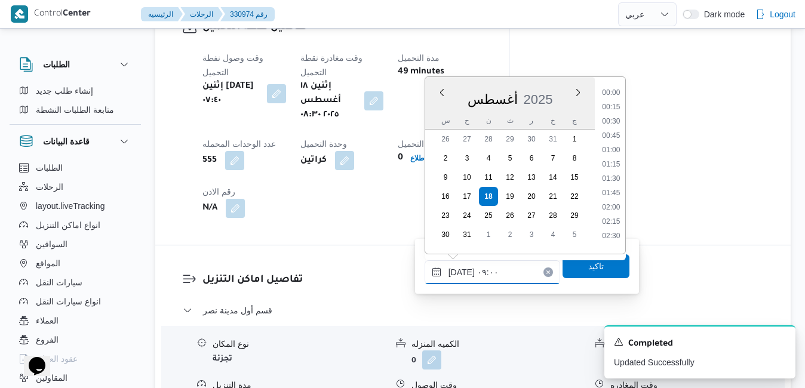
click at [462, 273] on input "١٨/٠٨/٢٠٢٥ ٠٩:٠٠" at bounding box center [491, 272] width 135 height 24
type input "١٨/٠٨/٢٠٢٥ ٠٩:05"
click at [588, 268] on span "تاكيد" at bounding box center [596, 265] width 16 height 14
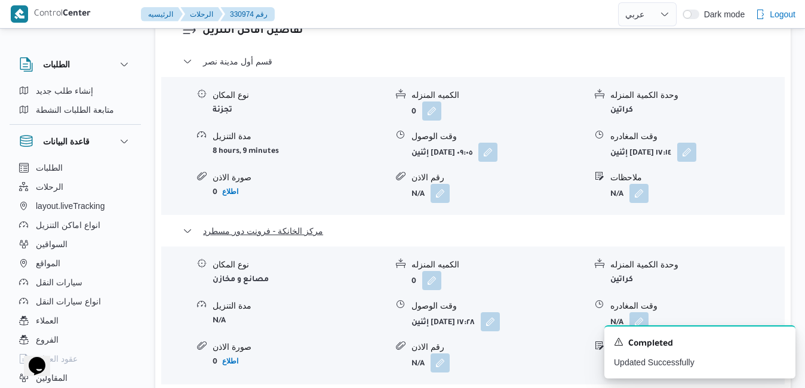
scroll to position [1242, 0]
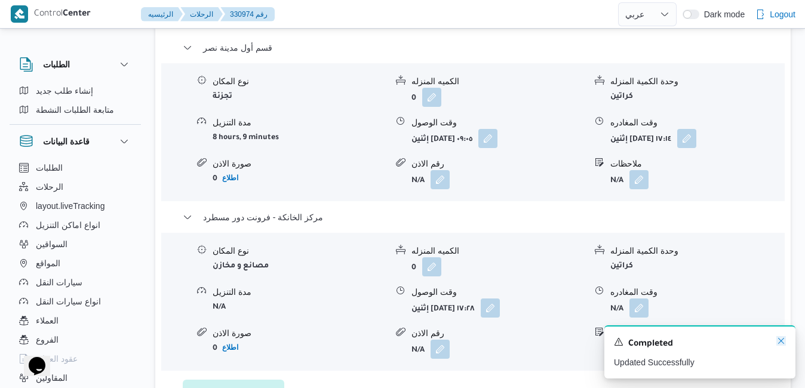
click at [780, 341] on icon "Dismiss toast" at bounding box center [781, 341] width 6 height 6
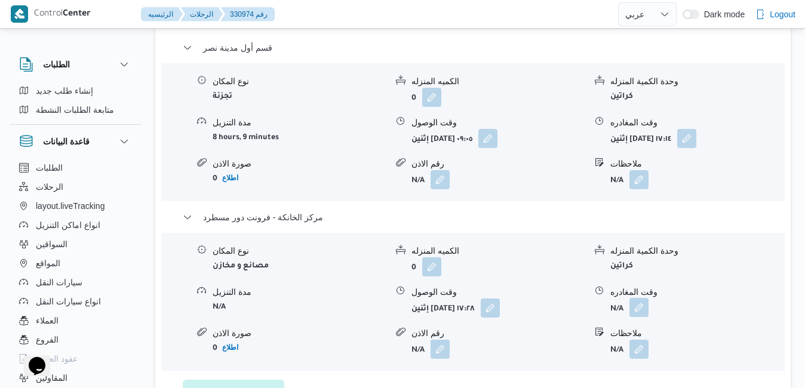
click at [634, 298] on button "button" at bounding box center [638, 307] width 19 height 19
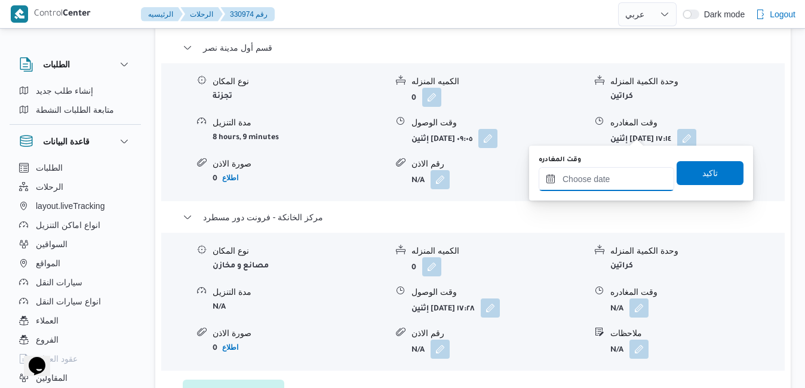
click at [605, 181] on input "وقت المغادره" at bounding box center [605, 179] width 135 height 24
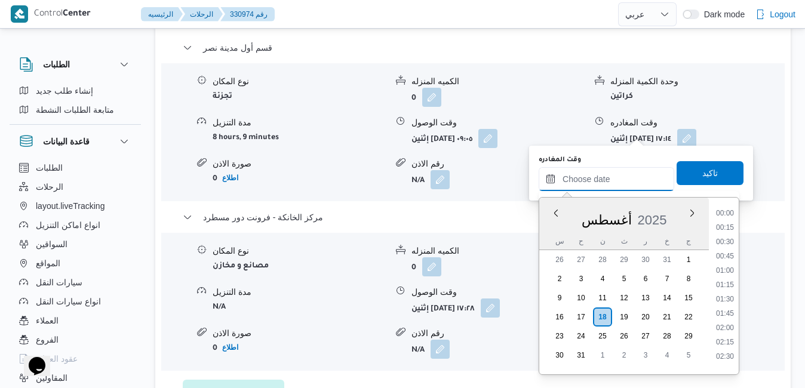
scroll to position [1107, 0]
click at [550, 221] on div "أغسطس 2025" at bounding box center [624, 217] width 170 height 30
click at [723, 275] on li "18:00" at bounding box center [724, 276] width 27 height 12
type input "[DATE] ١٨:٠٠"
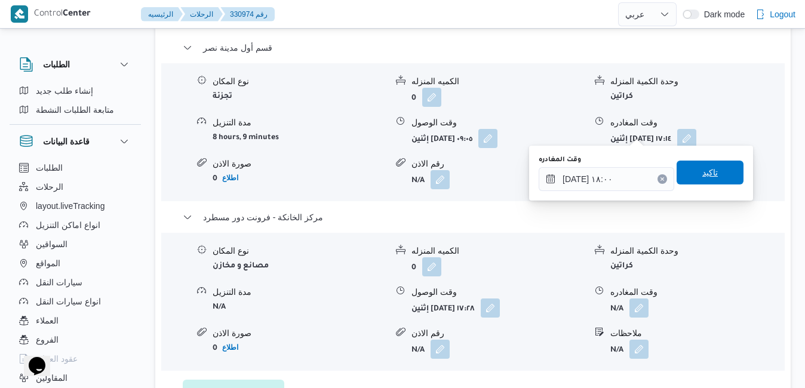
click at [702, 178] on span "تاكيد" at bounding box center [710, 172] width 16 height 14
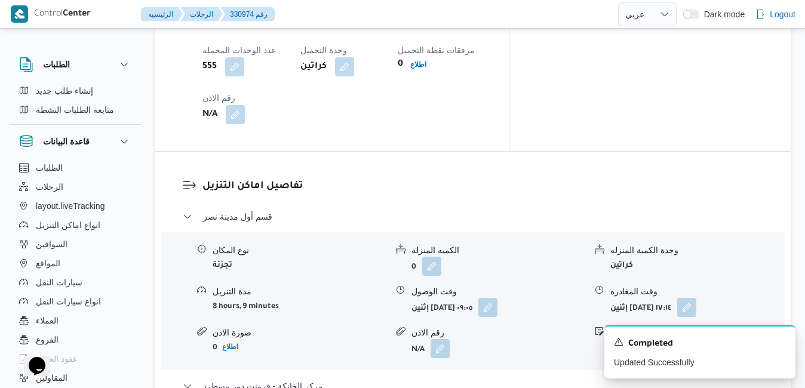
scroll to position [1074, 0]
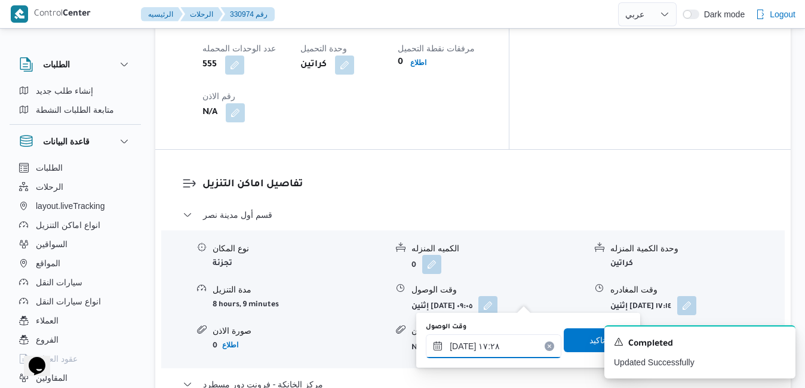
click at [481, 346] on input "١٨/٠٨/٢٠٢٥ ١٧:٢٨" at bounding box center [493, 346] width 135 height 24
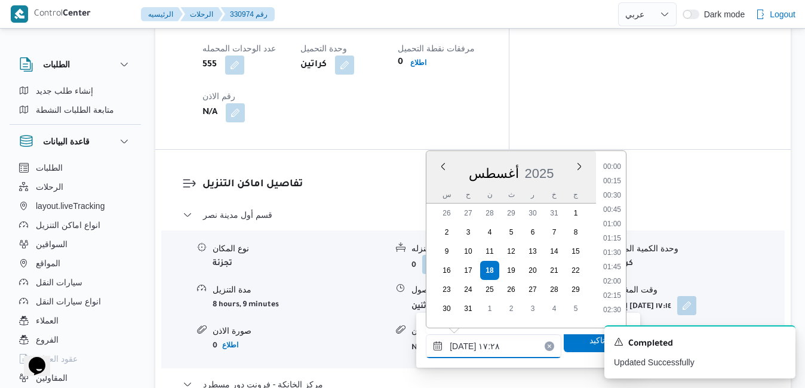
scroll to position [906, 0]
click at [783, 341] on icon "Dismiss toast" at bounding box center [781, 341] width 10 height 10
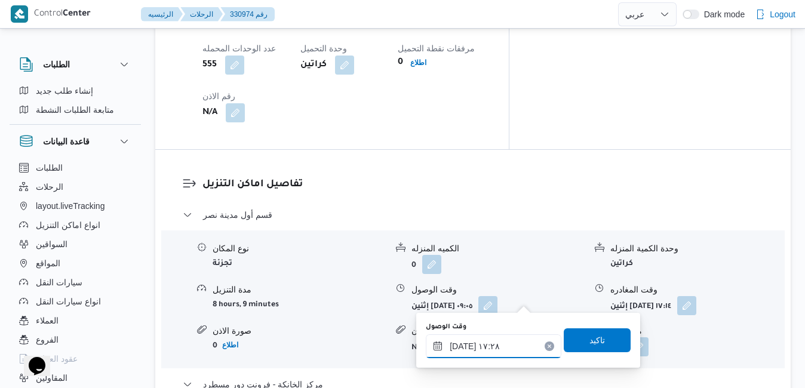
click at [489, 346] on input "١٨/٠٨/٢٠٢٥ ١٧:٢٨" at bounding box center [493, 346] width 135 height 24
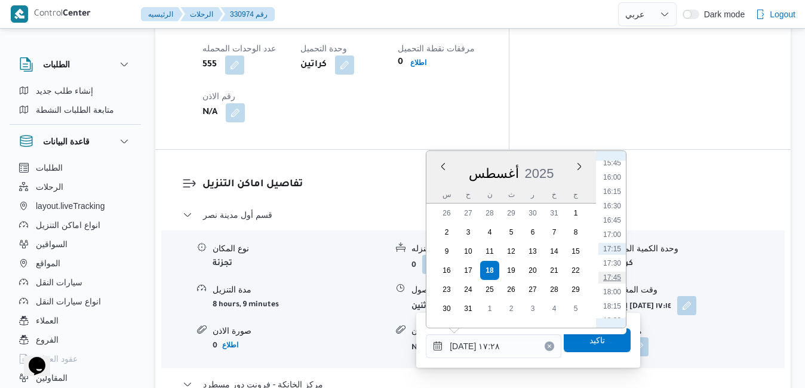
click at [611, 274] on li "17:45" at bounding box center [611, 278] width 27 height 12
type input "[DATE] ١٧:٤٥"
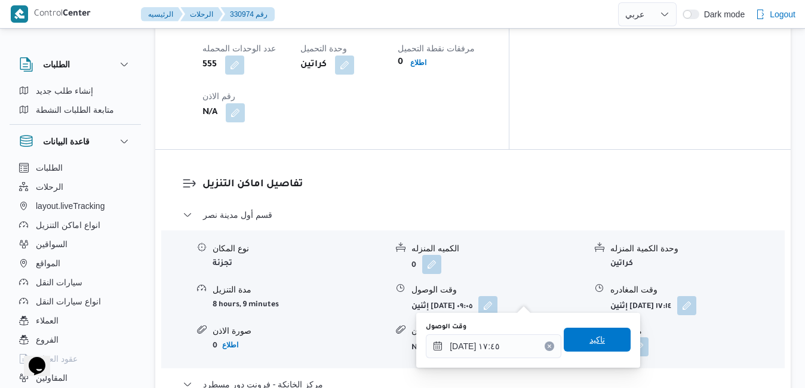
click at [598, 340] on span "تاكيد" at bounding box center [596, 340] width 67 height 24
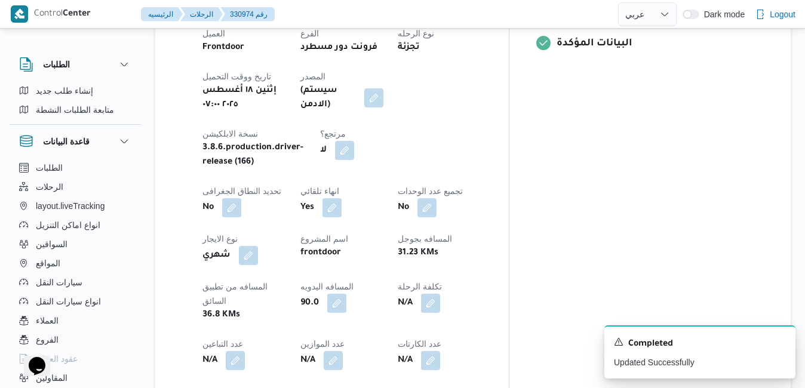
scroll to position [0, 0]
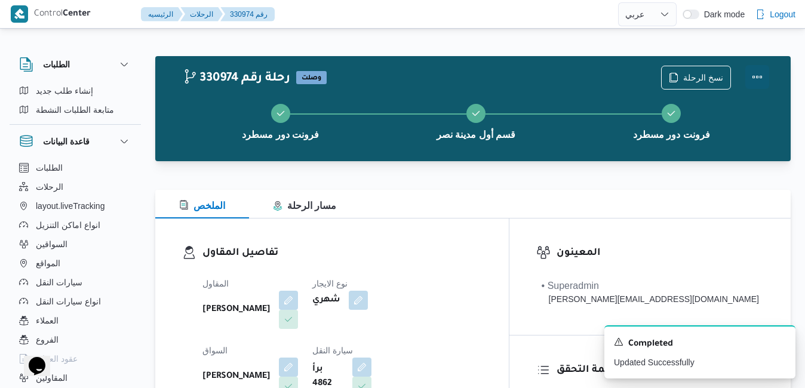
click at [756, 80] on button "Actions" at bounding box center [757, 77] width 24 height 24
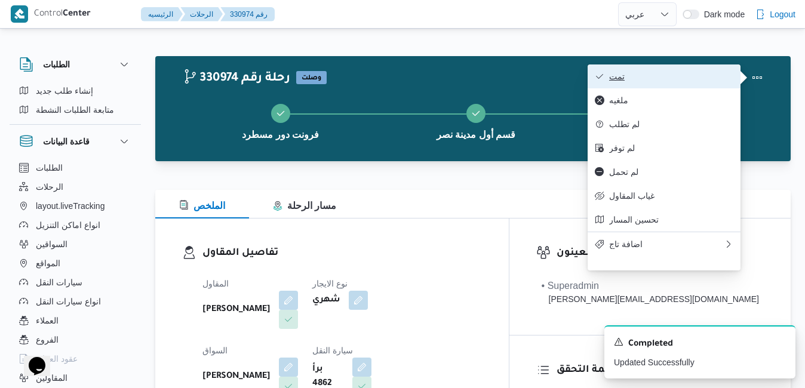
click at [658, 77] on span "تمت" at bounding box center [671, 77] width 124 height 10
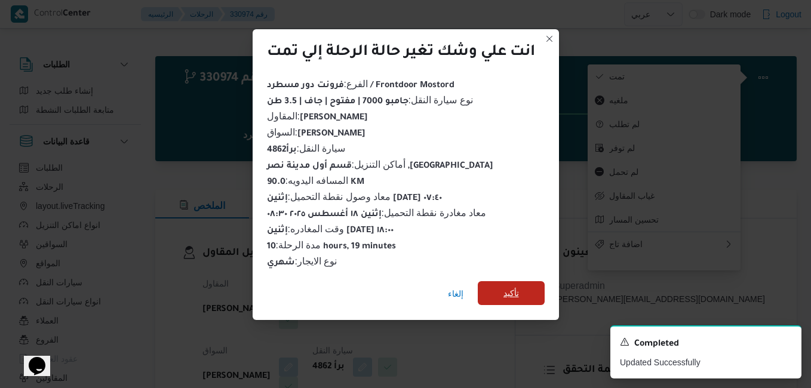
click at [517, 288] on span "تأكيد" at bounding box center [511, 293] width 16 height 14
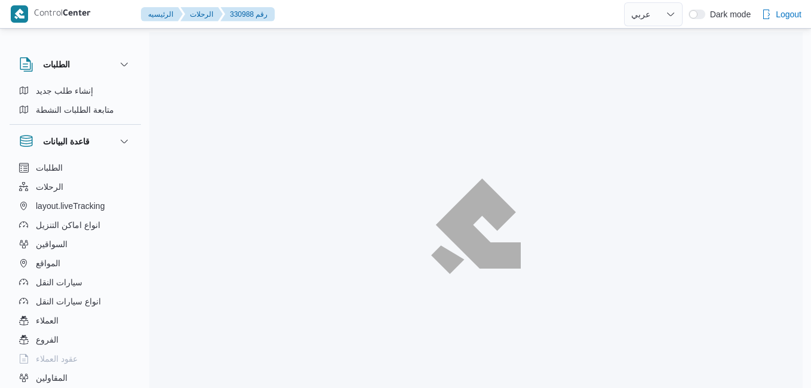
select select "ar"
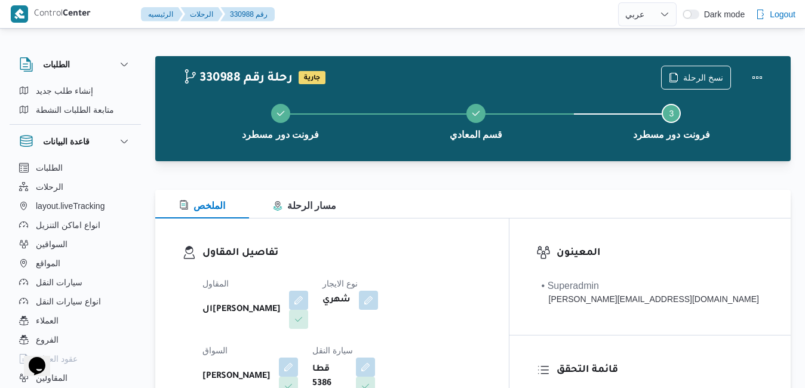
click at [423, 224] on div "تفاصيل المقاول المقاول الهامي [PERSON_NAME] نوع الايجار شهري السواق [PERSON_NAM…" at bounding box center [331, 356] width 353 height 276
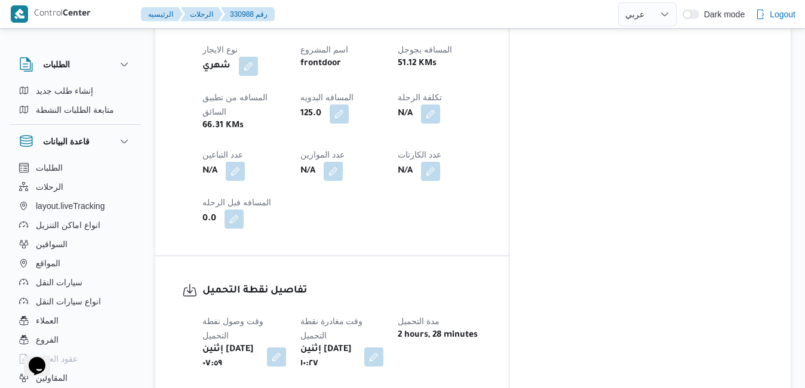
scroll to position [812, 0]
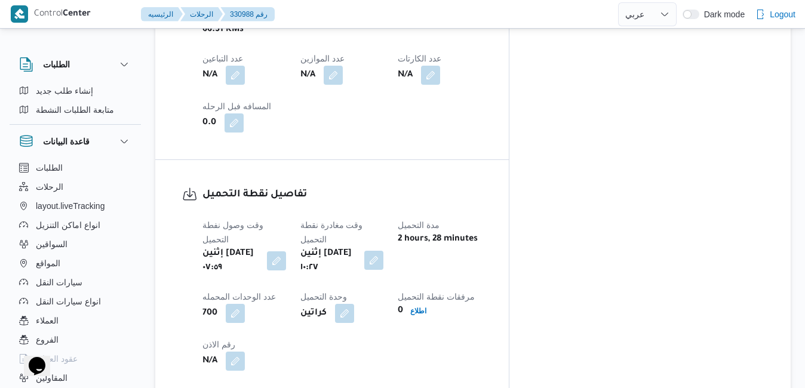
click at [383, 251] on button "button" at bounding box center [373, 260] width 19 height 19
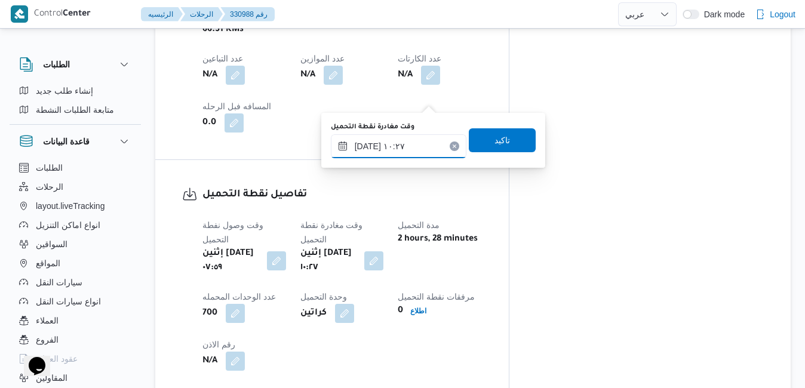
click at [388, 147] on input "[DATE] ١٠:٢٧" at bounding box center [398, 146] width 135 height 24
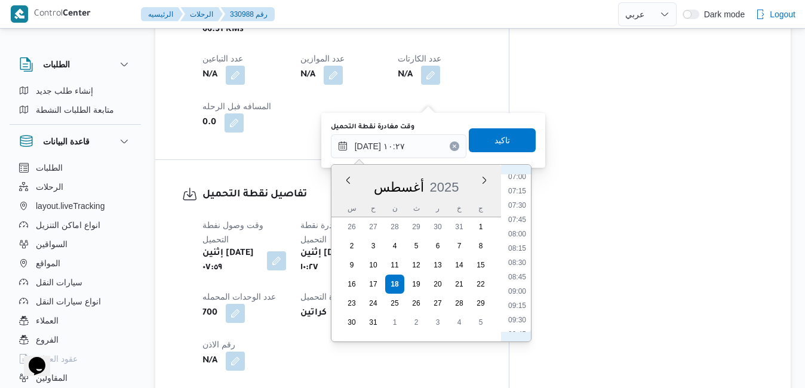
scroll to position [367, 0]
click at [511, 300] on li "08:30" at bounding box center [516, 300] width 27 height 12
type input "[DATE] ٠٨:٣٠"
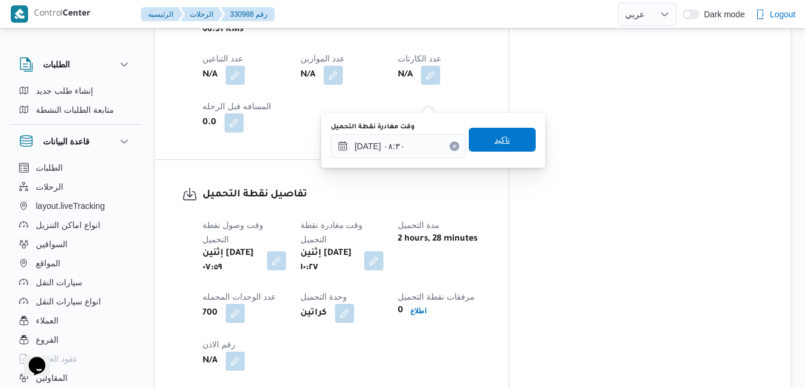
click at [512, 141] on span "تاكيد" at bounding box center [502, 140] width 67 height 24
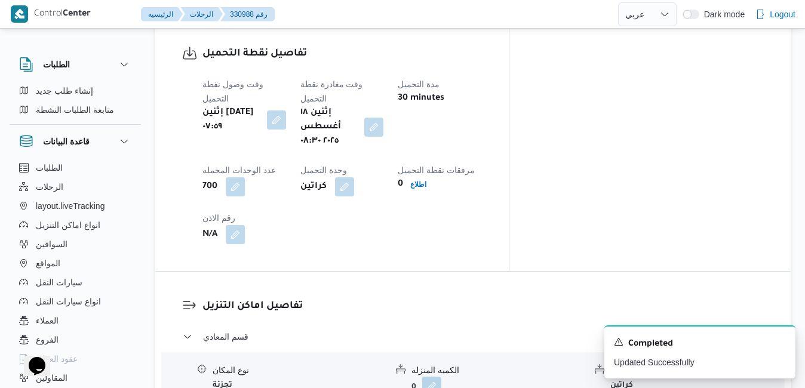
scroll to position [1051, 0]
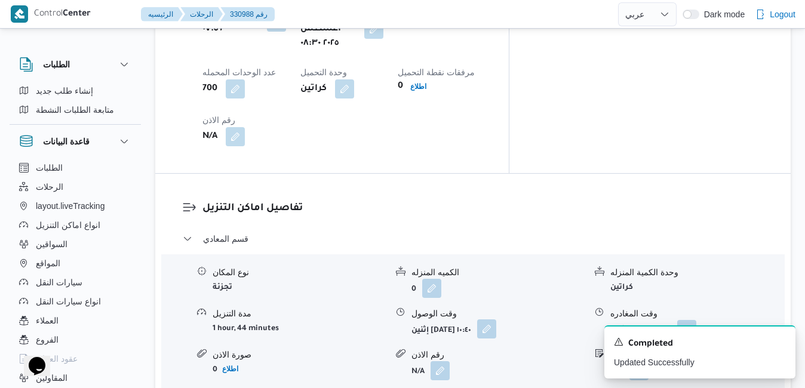
click at [496, 319] on button "button" at bounding box center [486, 328] width 19 height 19
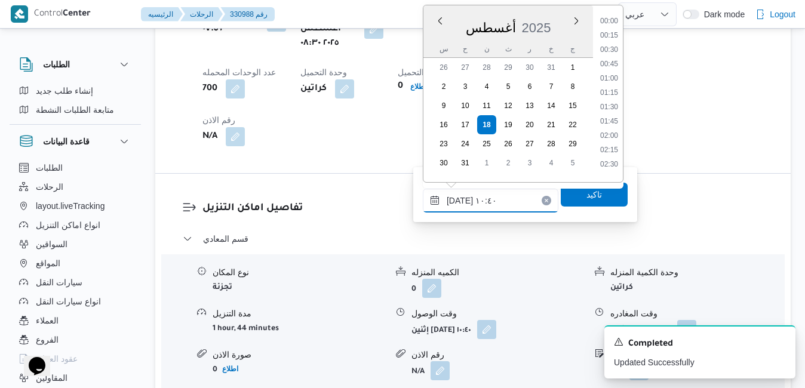
click at [497, 201] on input "[DATE] ١٠:٤٠" at bounding box center [490, 201] width 135 height 24
click at [609, 50] on li "09:30" at bounding box center [608, 46] width 27 height 12
type input "[DATE] ٠٩:٣٠"
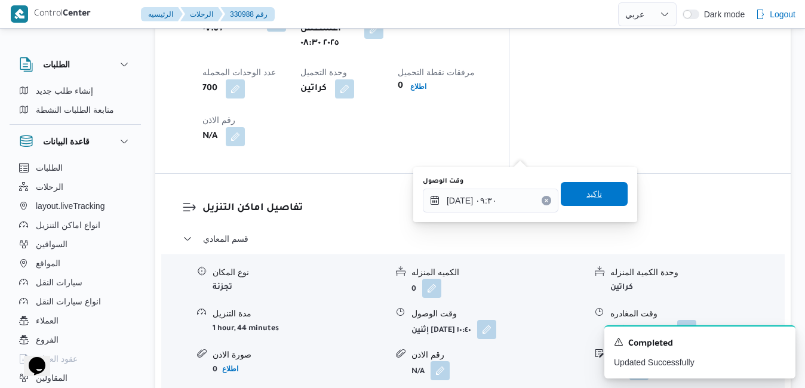
click at [575, 193] on span "تاكيد" at bounding box center [593, 194] width 67 height 24
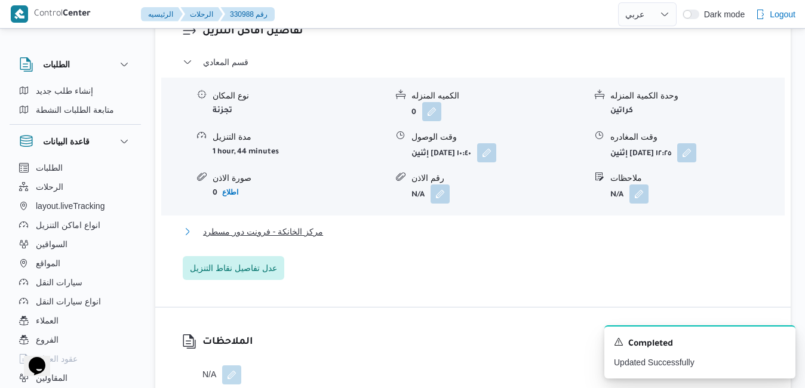
click at [503, 230] on button "مركز الخانكة - فرونت دور مسطرد" at bounding box center [473, 231] width 581 height 14
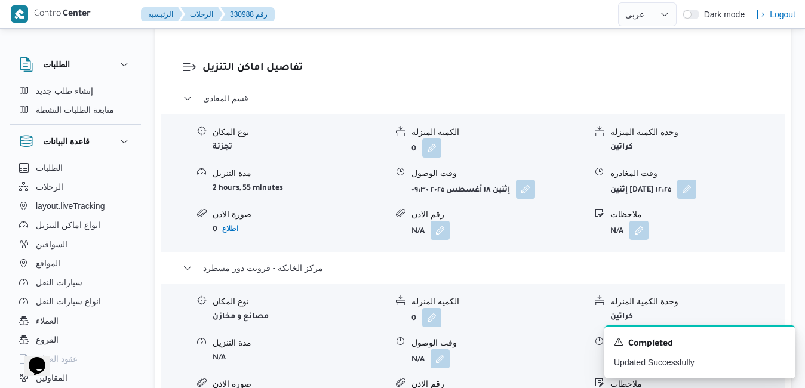
scroll to position [1218, 0]
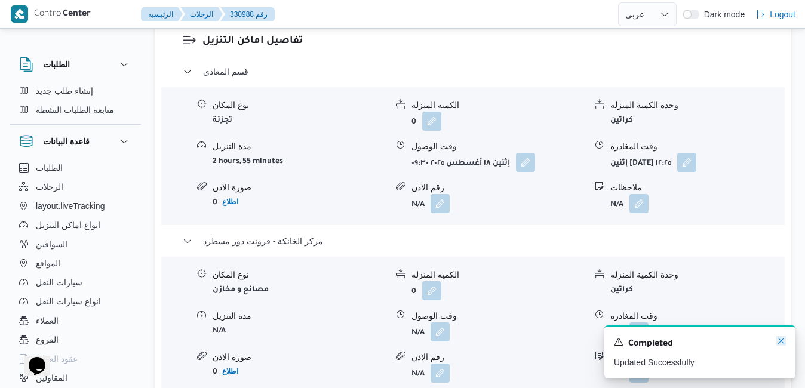
click at [780, 341] on icon "Dismiss toast" at bounding box center [781, 341] width 10 height 10
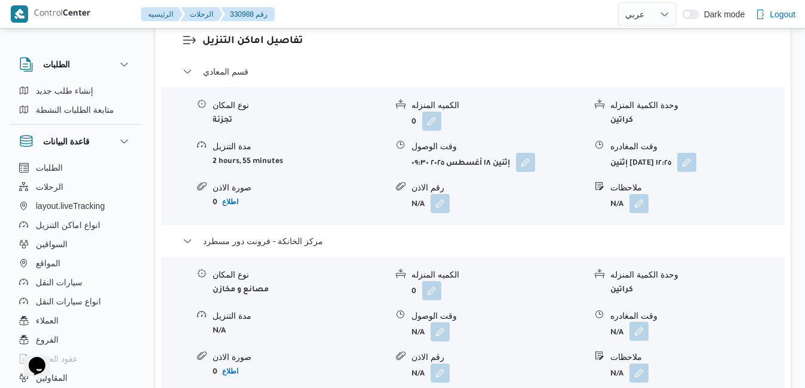
click at [637, 322] on button "button" at bounding box center [638, 331] width 19 height 19
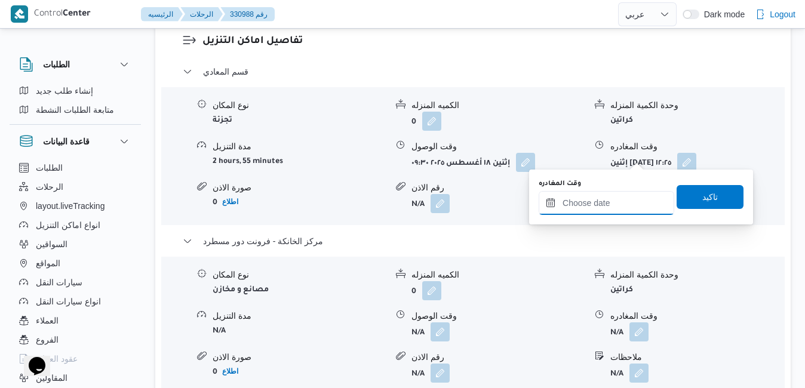
click at [590, 198] on input "وقت المغادره" at bounding box center [605, 203] width 135 height 24
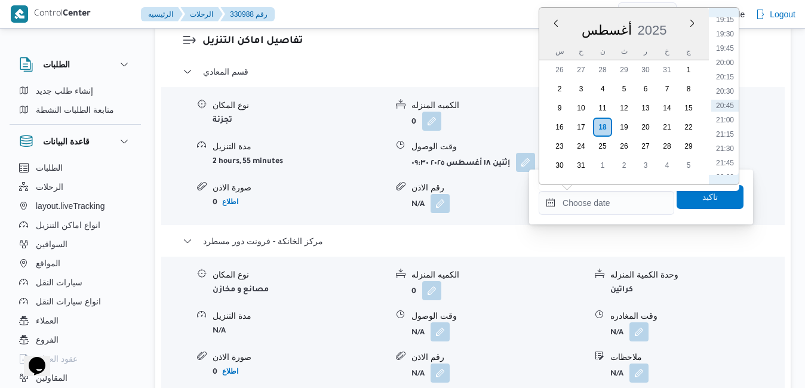
scroll to position [969, 0]
click at [722, 86] on li "18:00" at bounding box center [724, 86] width 27 height 12
type input "[DATE] ١٨:٠٠"
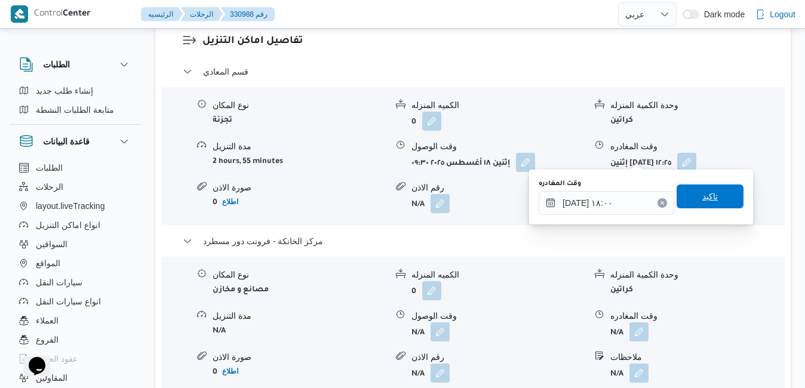
click at [702, 195] on span "تاكيد" at bounding box center [710, 196] width 16 height 14
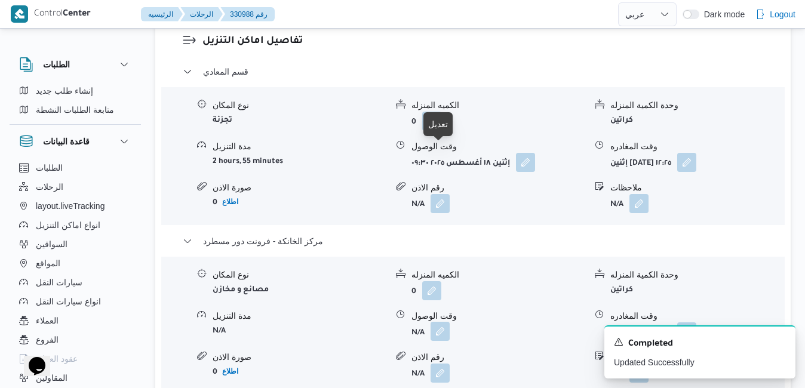
click at [437, 322] on button "button" at bounding box center [439, 331] width 19 height 19
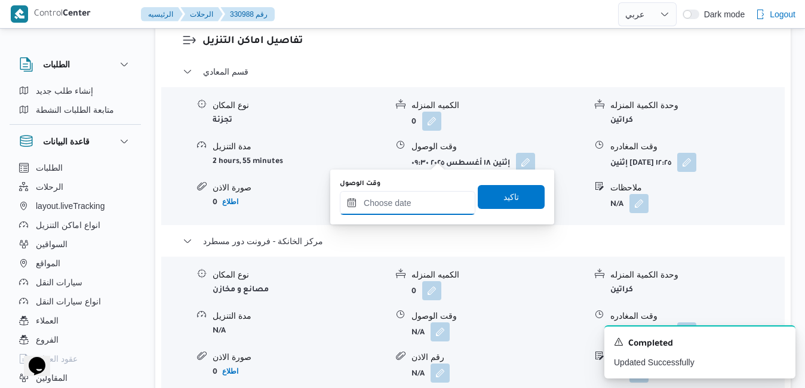
click at [426, 211] on input "وقت الوصول" at bounding box center [407, 203] width 135 height 24
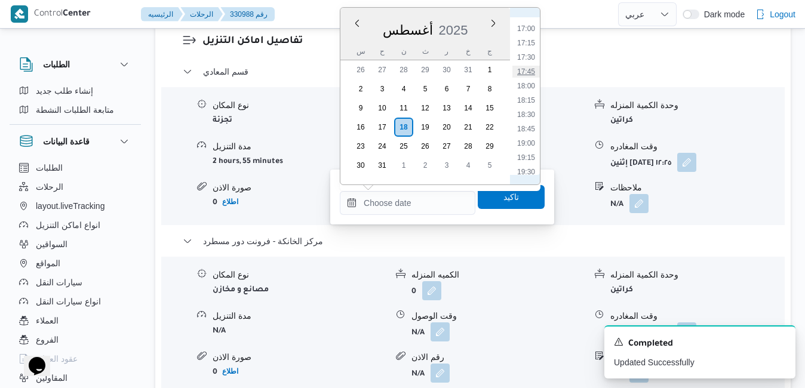
click at [526, 72] on li "17:45" at bounding box center [525, 72] width 27 height 12
type input "[DATE] ١٧:٤٥"
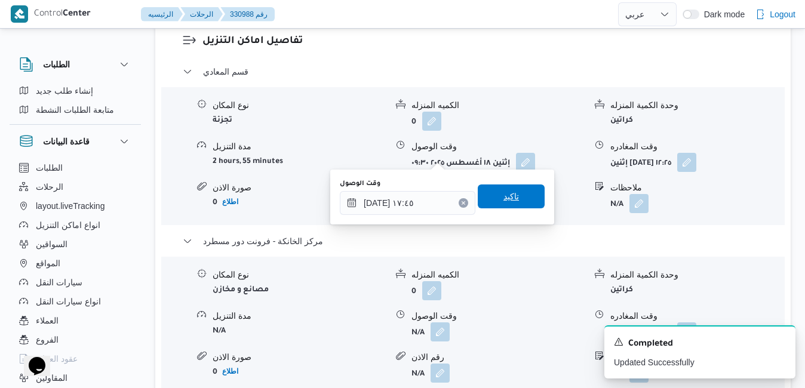
click at [503, 201] on span "تاكيد" at bounding box center [511, 196] width 16 height 14
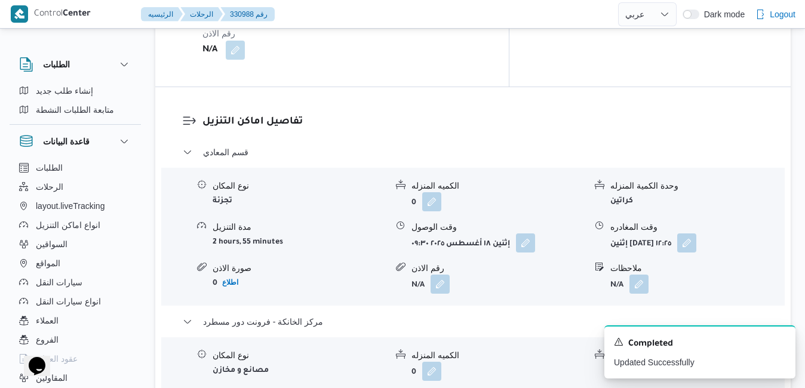
scroll to position [1122, 0]
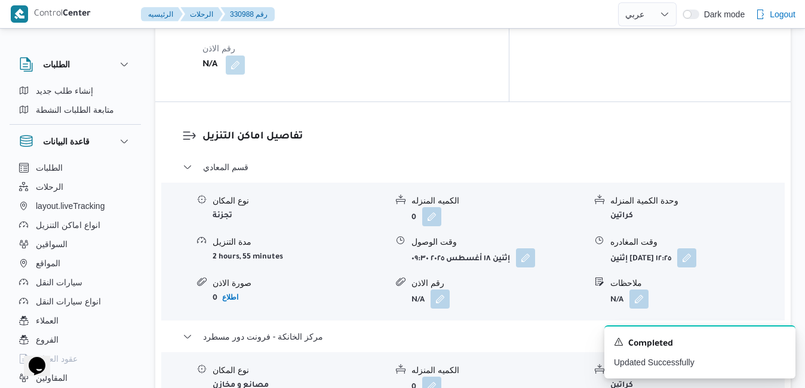
click at [734, 248] on form "إثنين [DATE] ١٢:٢٥" at bounding box center [697, 257] width 174 height 19
click at [696, 248] on button "button" at bounding box center [686, 257] width 19 height 19
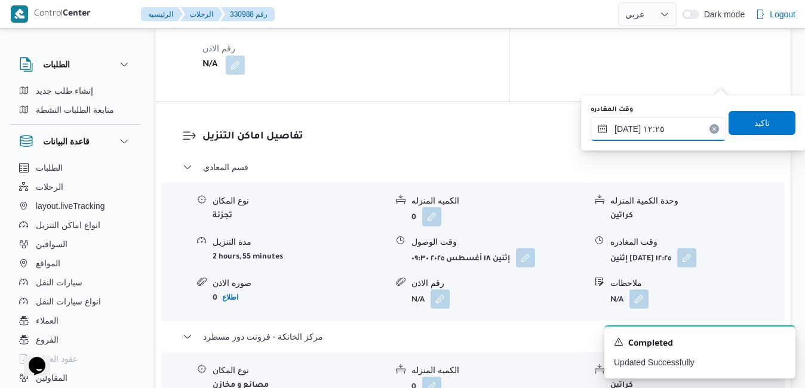
click at [673, 128] on input "[DATE] ١٢:٢٥" at bounding box center [657, 129] width 135 height 24
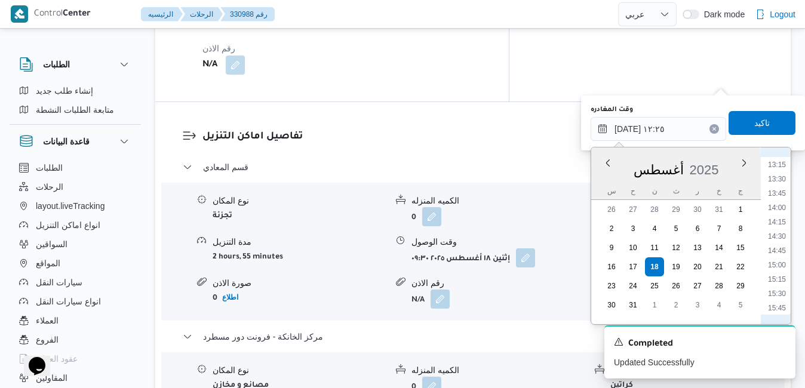
scroll to position [895, 0]
click at [780, 233] on ul "00:00 00:15 00:30 00:45 01:00 01:15 01:30 01:45 02:00 02:15 02:30 02:45 03:00 0…" at bounding box center [776, 236] width 27 height 158
click at [781, 229] on li "16:45" at bounding box center [776, 227] width 27 height 12
type input "[DATE] ١٦:٤٥"
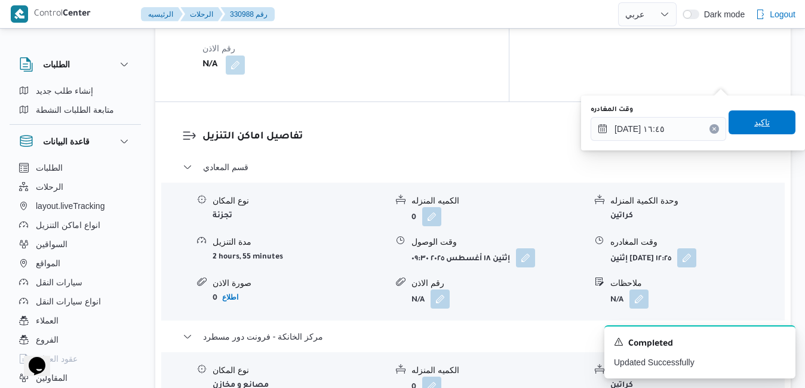
click at [750, 130] on span "تاكيد" at bounding box center [761, 122] width 67 height 24
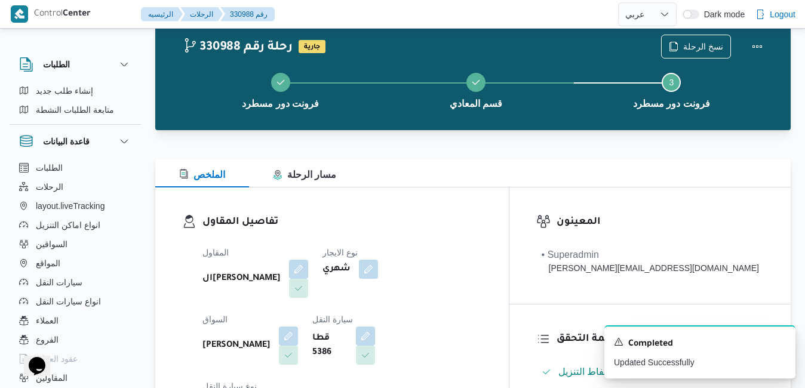
scroll to position [24, 0]
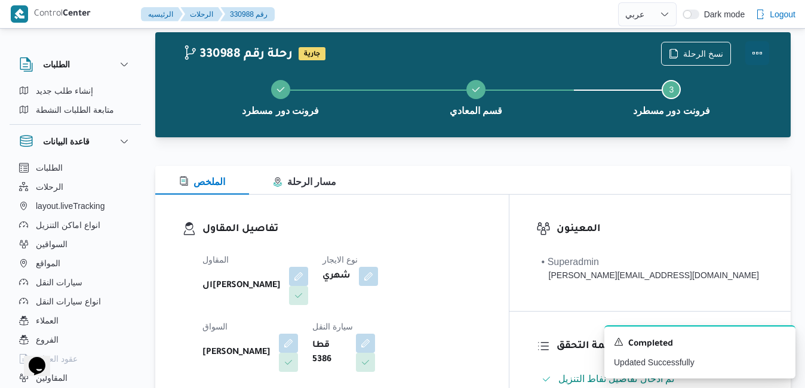
click at [760, 52] on button "Actions" at bounding box center [757, 53] width 24 height 24
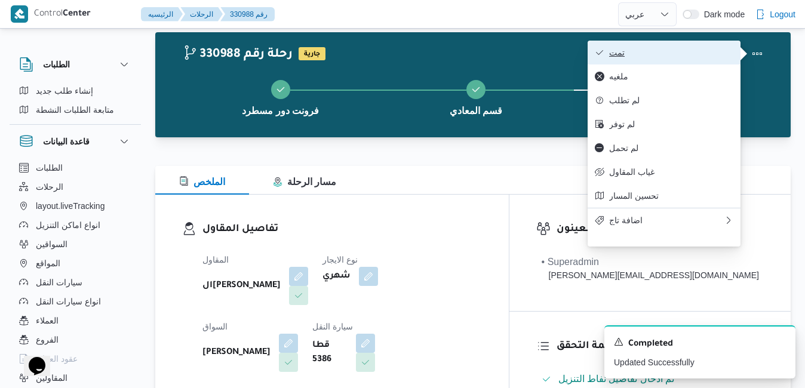
click at [686, 56] on span "تمت" at bounding box center [671, 53] width 124 height 10
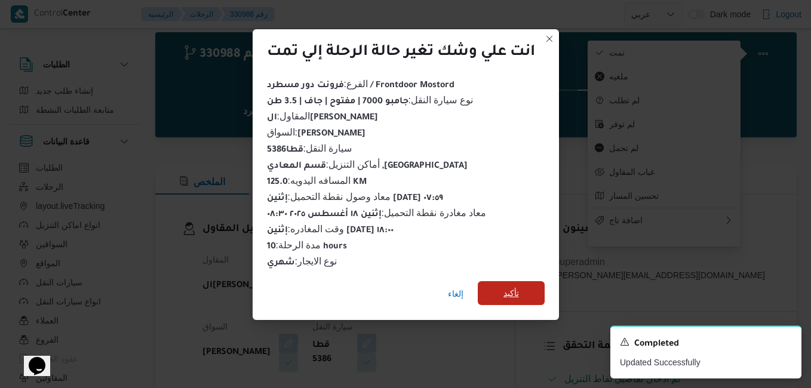
click at [513, 286] on span "تأكيد" at bounding box center [511, 293] width 16 height 14
